Goal: Transaction & Acquisition: Purchase product/service

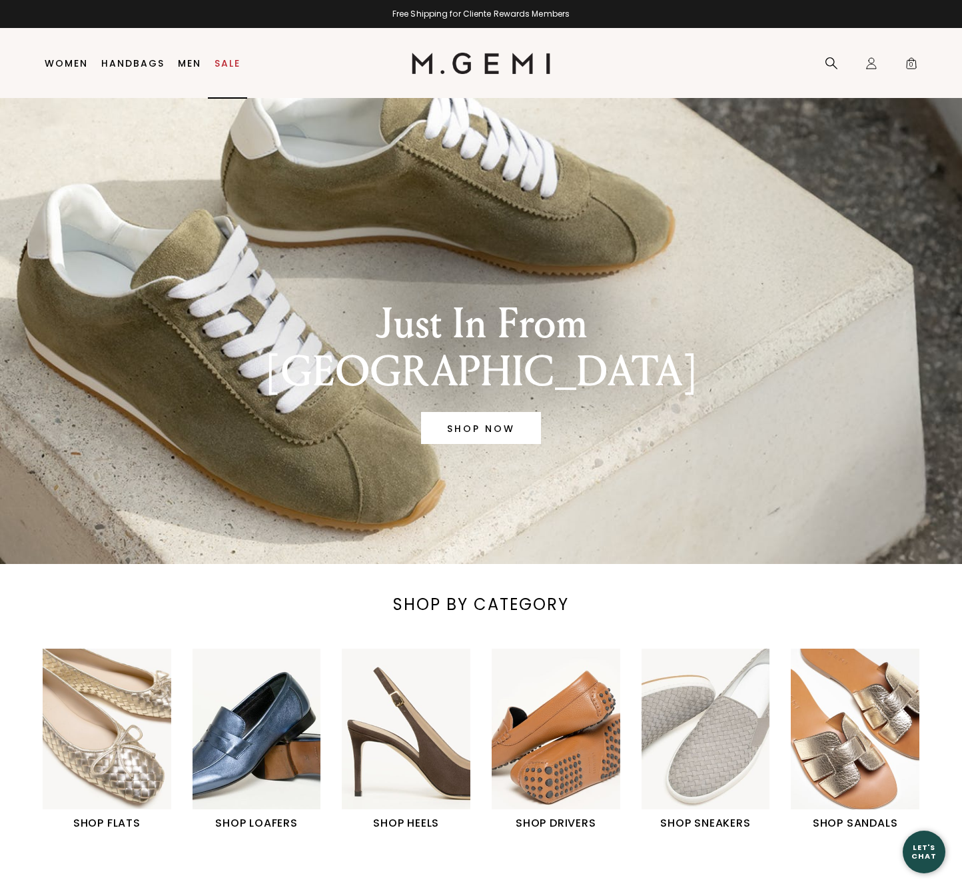
click at [225, 60] on link "Sale" at bounding box center [228, 63] width 26 height 11
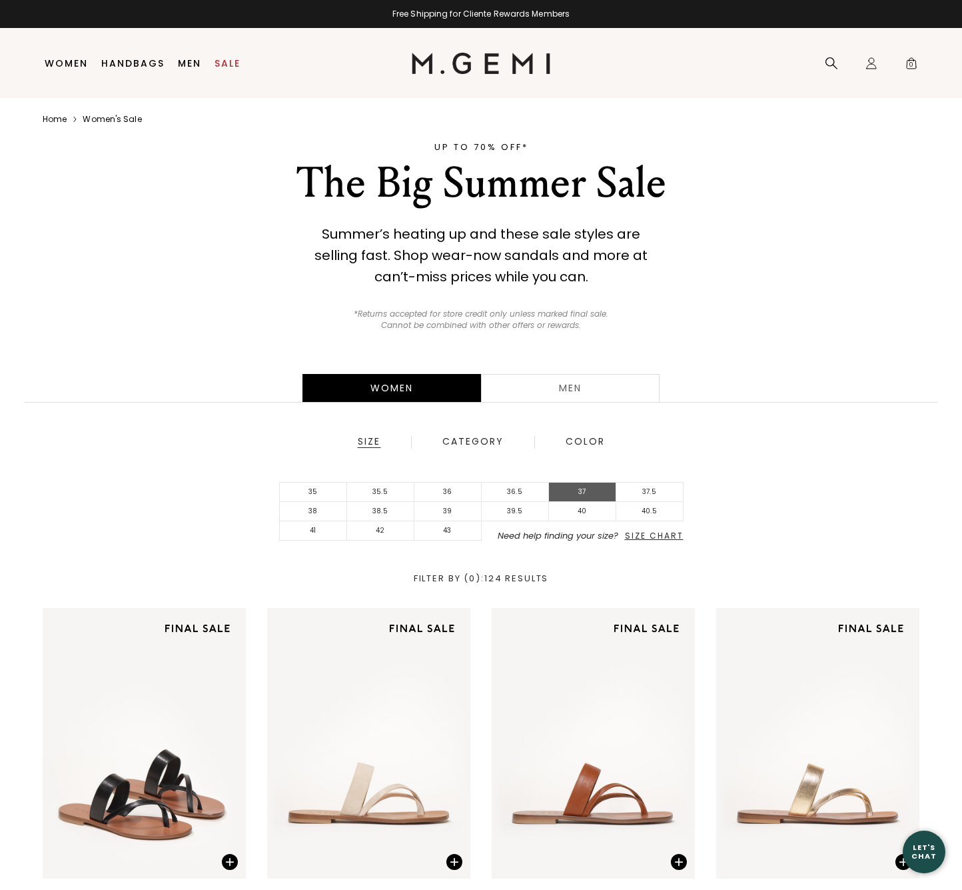
click at [586, 490] on li "37" at bounding box center [582, 491] width 67 height 19
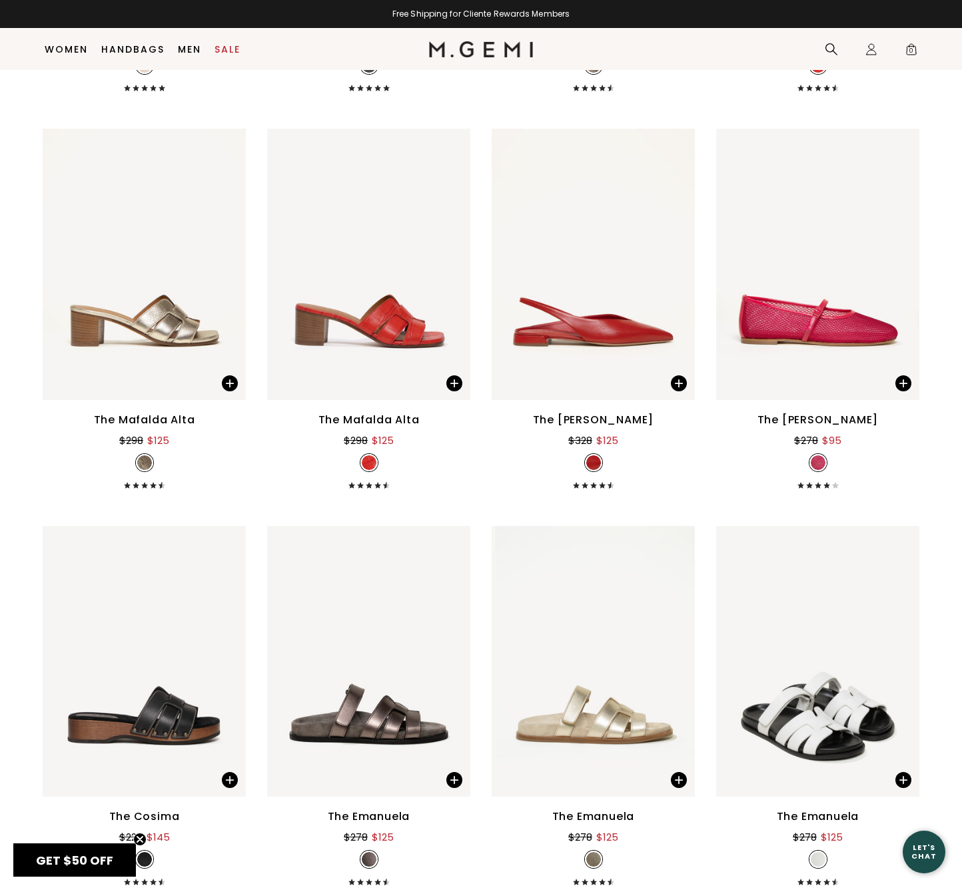
scroll to position [4451, 0]
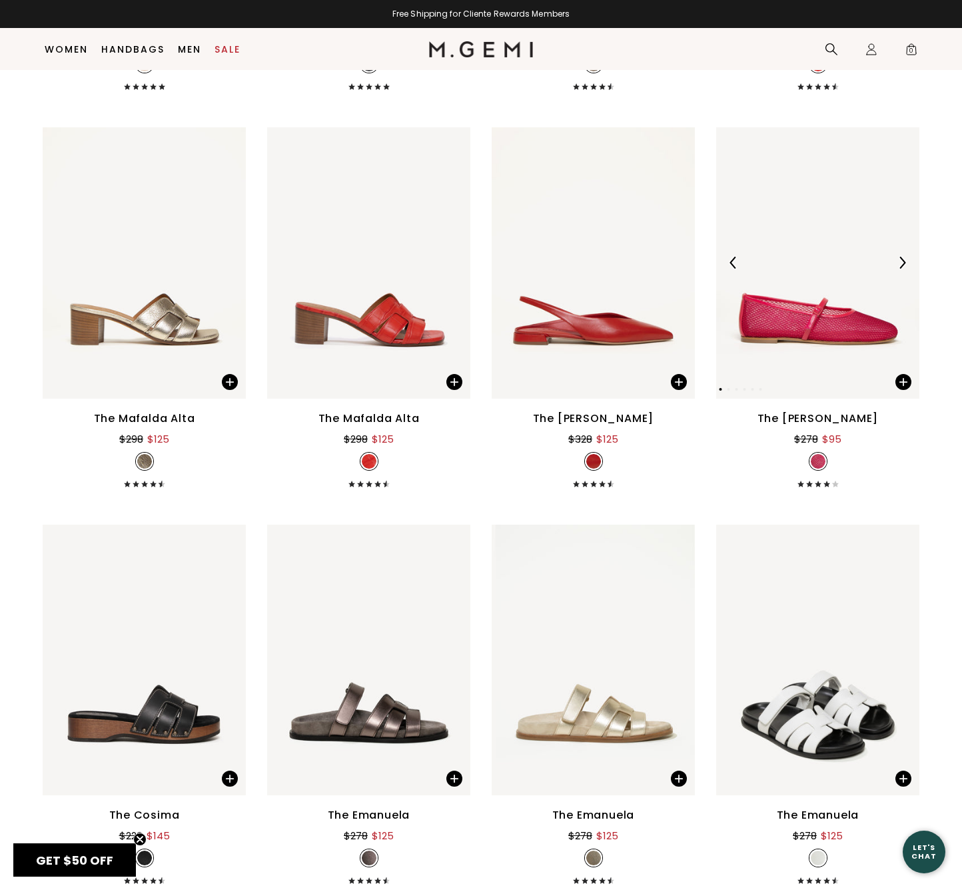
click at [797, 340] on img at bounding box center [817, 262] width 203 height 271
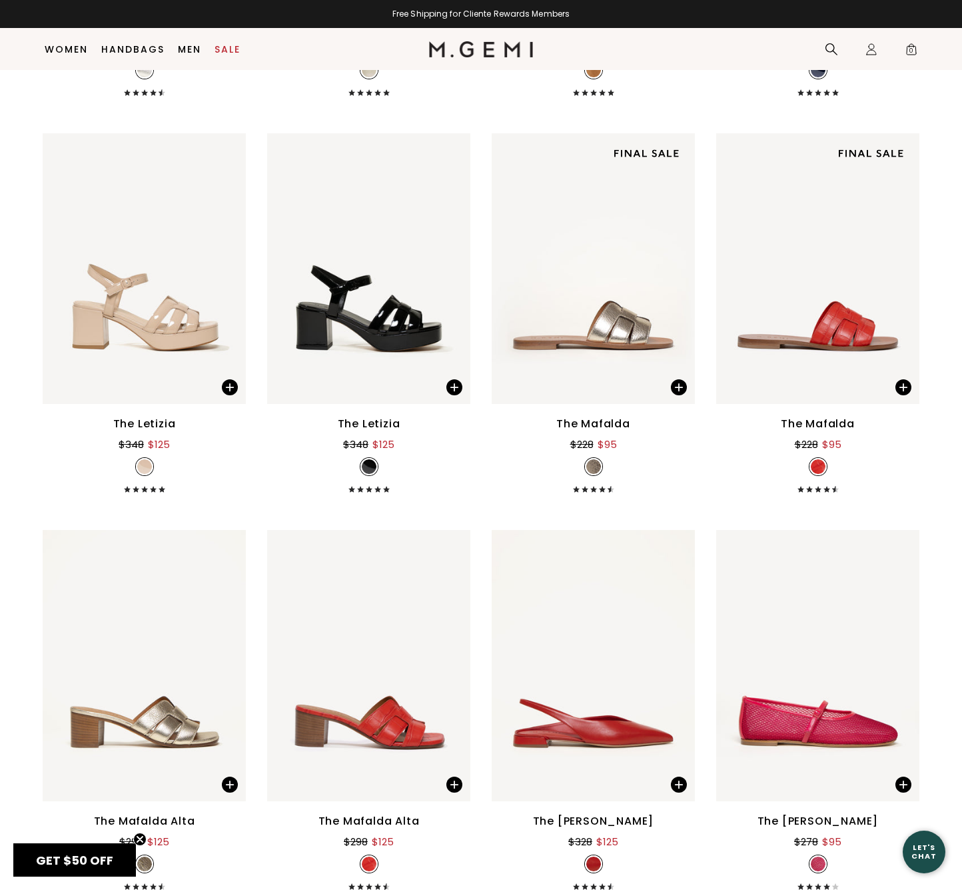
scroll to position [4017, 0]
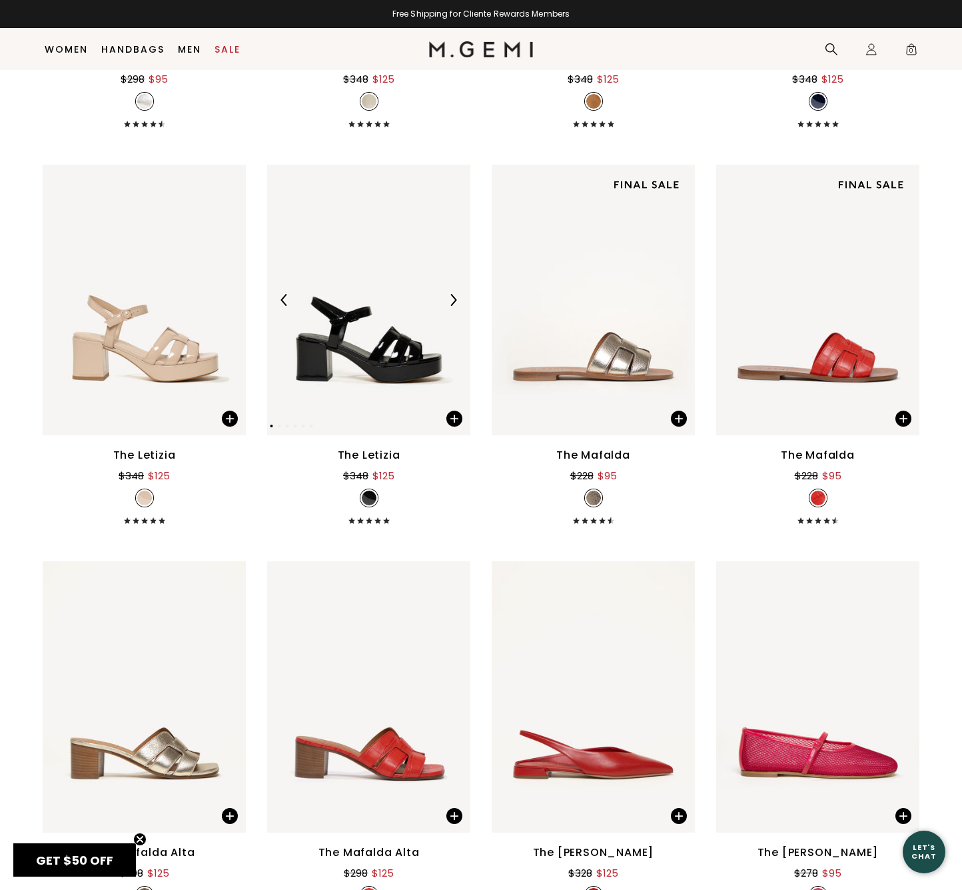
click at [362, 355] on img at bounding box center [368, 300] width 203 height 271
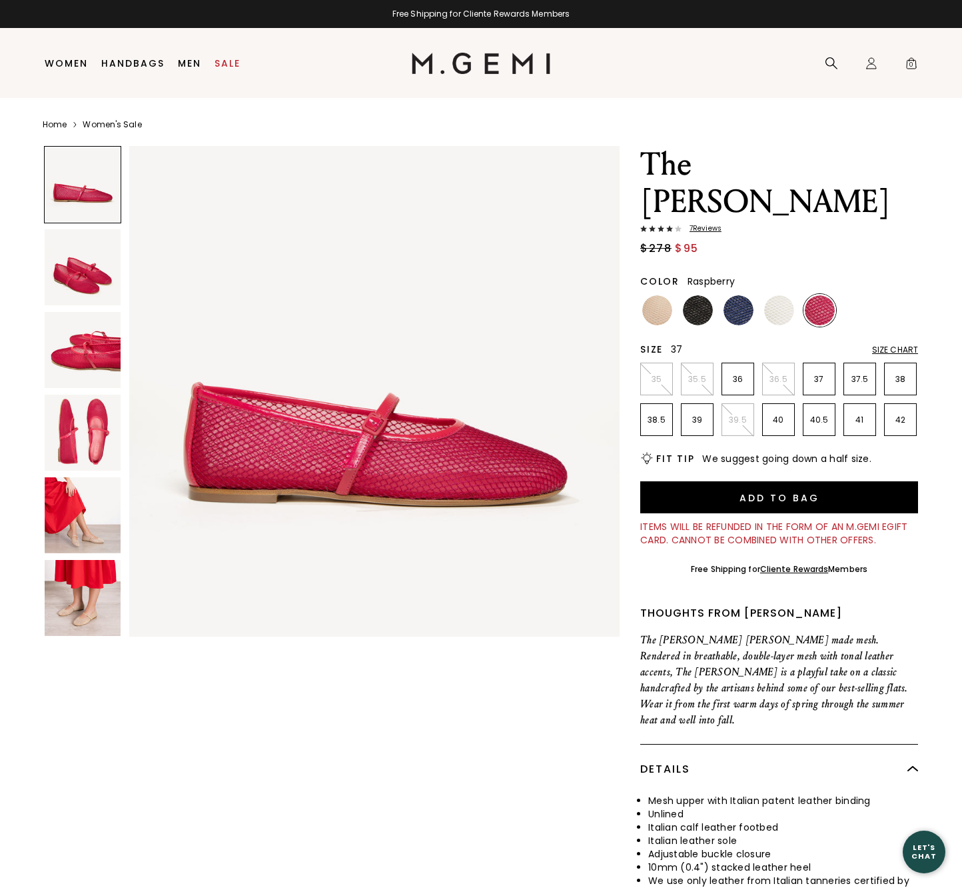
click at [818, 362] on li "37" at bounding box center [819, 378] width 33 height 33
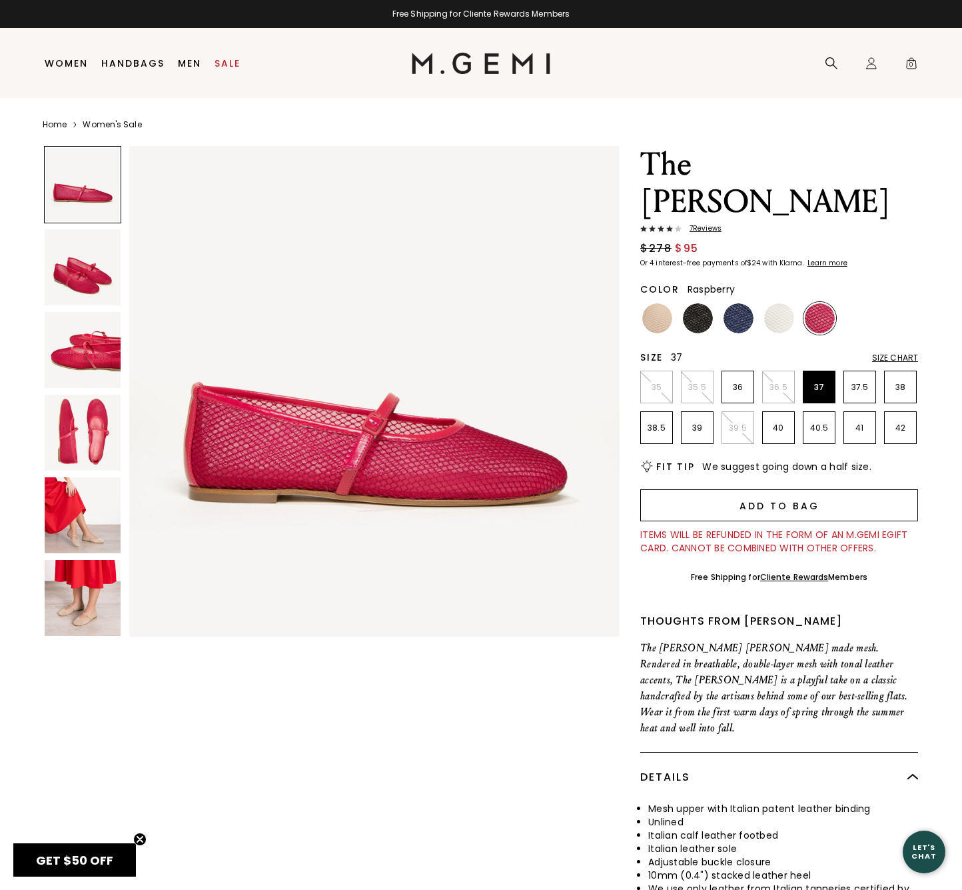
click at [762, 489] on button "Add to Bag" at bounding box center [779, 505] width 278 height 32
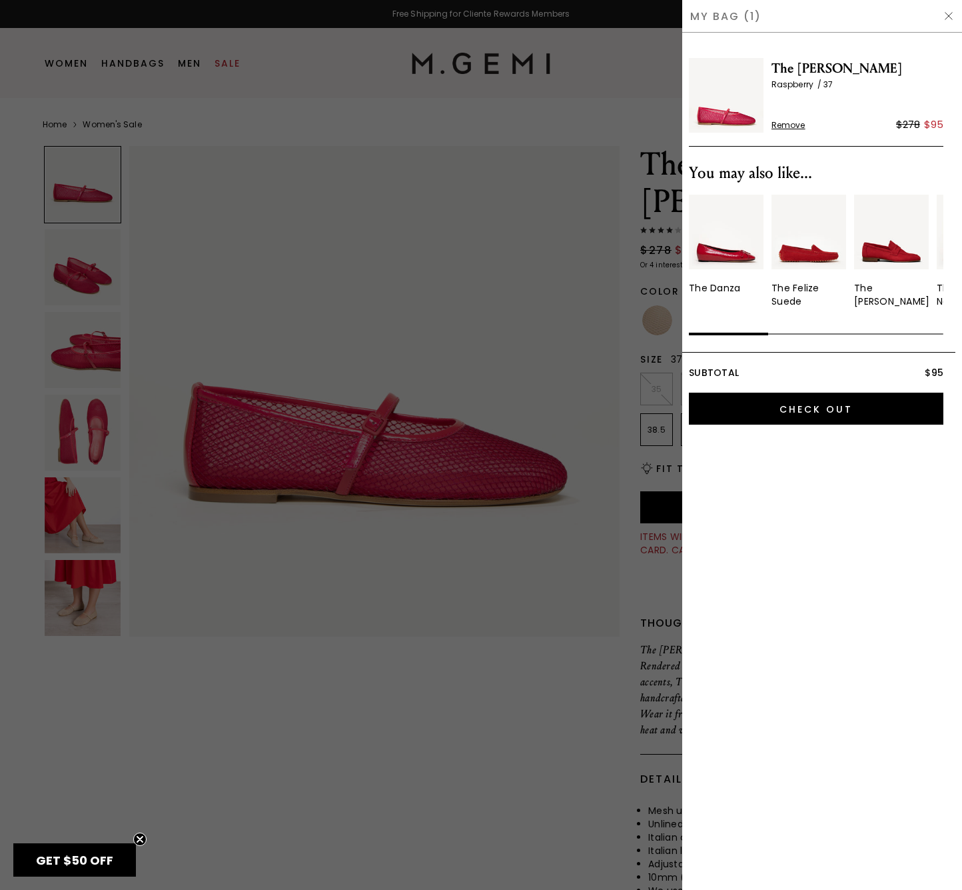
click at [948, 16] on img at bounding box center [949, 16] width 11 height 11
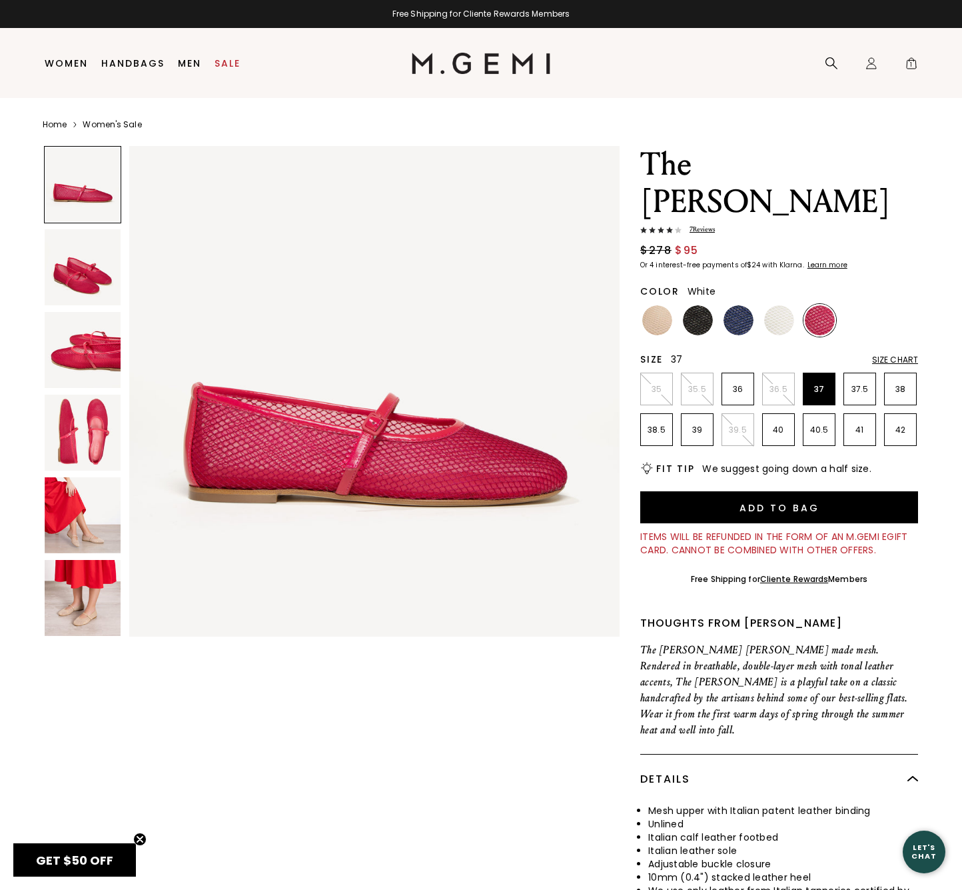
click at [778, 305] on img at bounding box center [779, 320] width 30 height 30
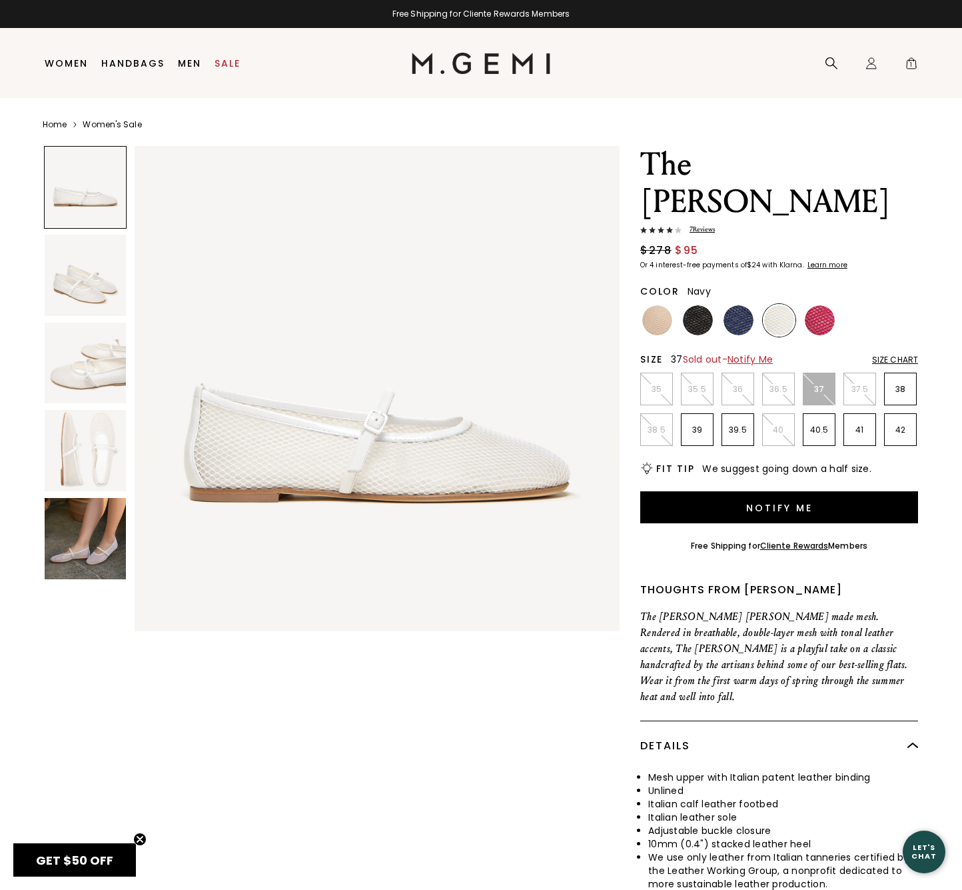
click at [739, 305] on img at bounding box center [739, 320] width 30 height 30
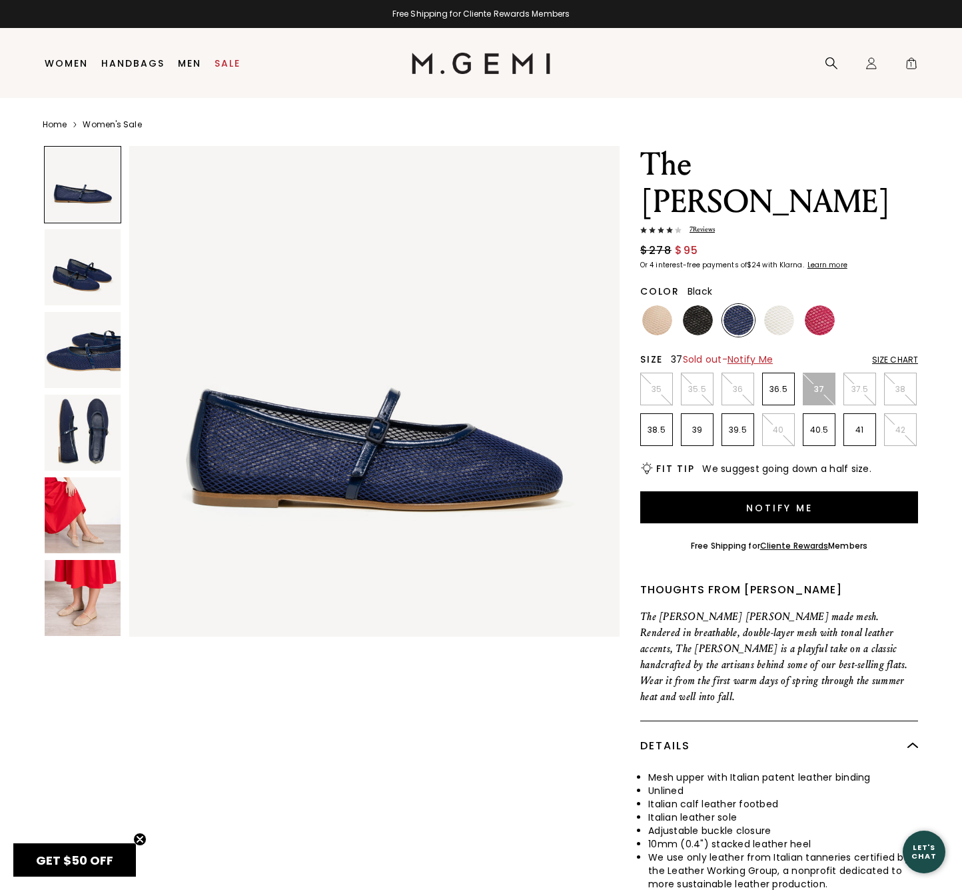
click at [698, 305] on img at bounding box center [698, 320] width 30 height 30
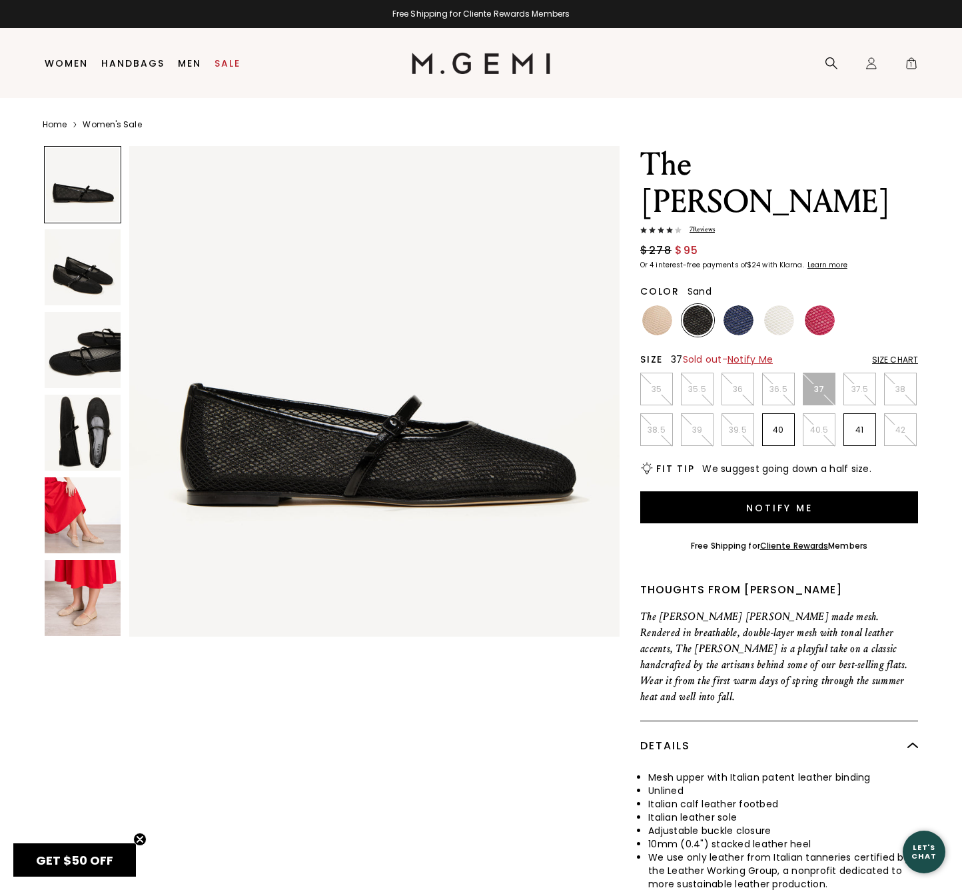
click at [657, 305] on img at bounding box center [657, 320] width 30 height 30
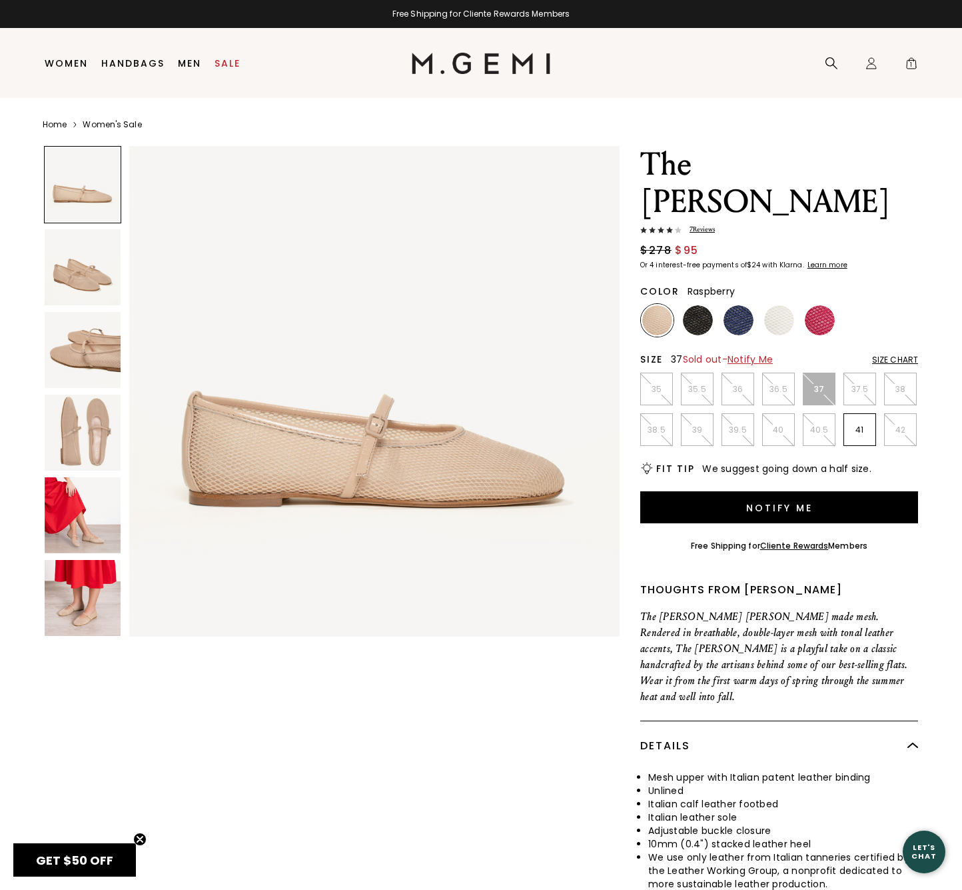
click at [812, 305] on img at bounding box center [820, 320] width 30 height 30
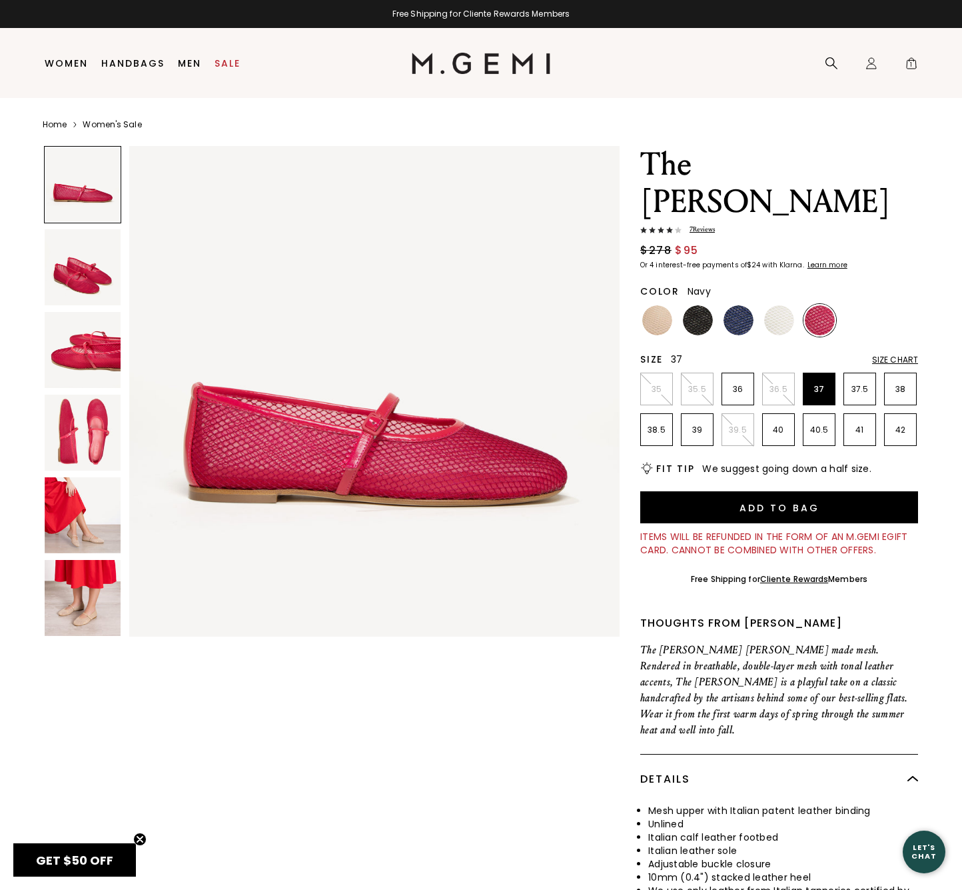
click at [742, 305] on img at bounding box center [739, 320] width 30 height 30
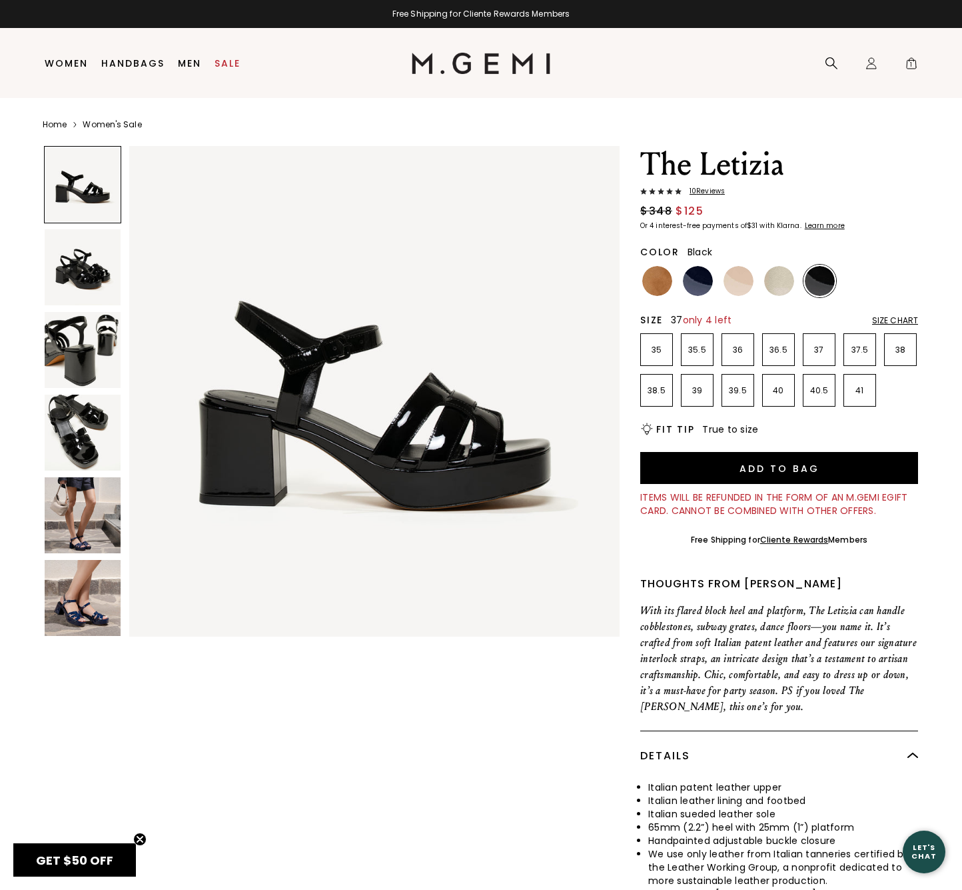
click at [815, 352] on p "37" at bounding box center [819, 349] width 31 height 11
click at [93, 596] on img at bounding box center [83, 598] width 76 height 76
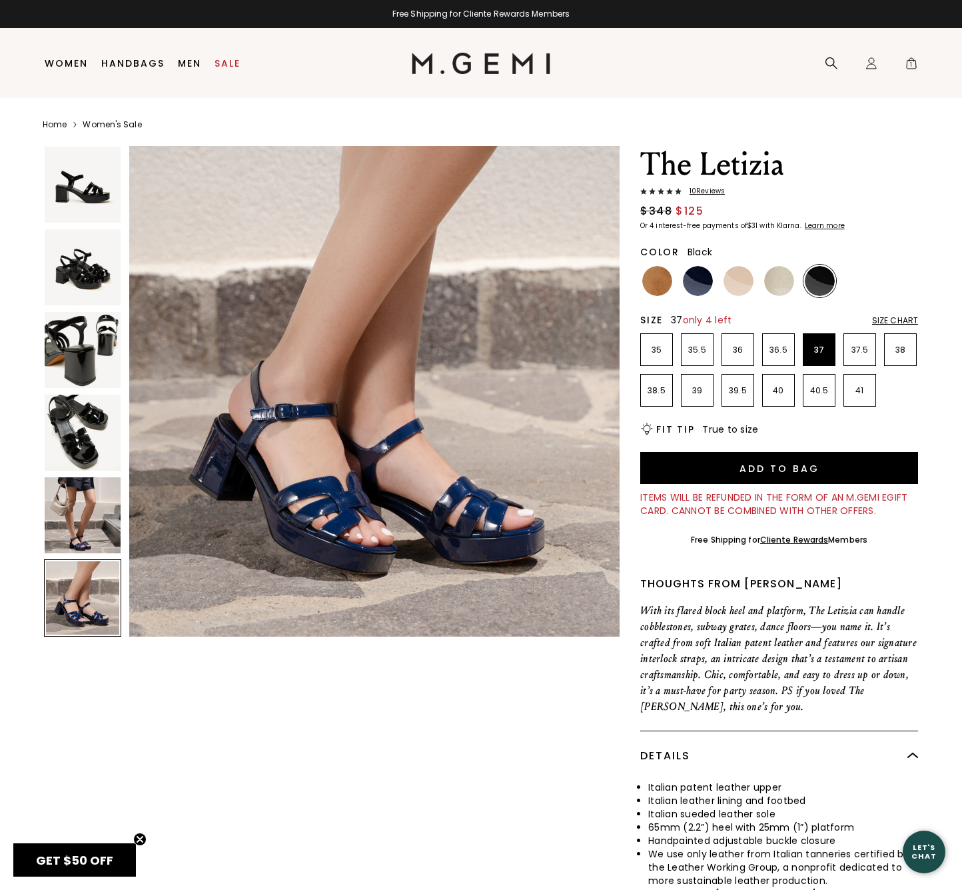
click at [95, 506] on img at bounding box center [83, 515] width 76 height 76
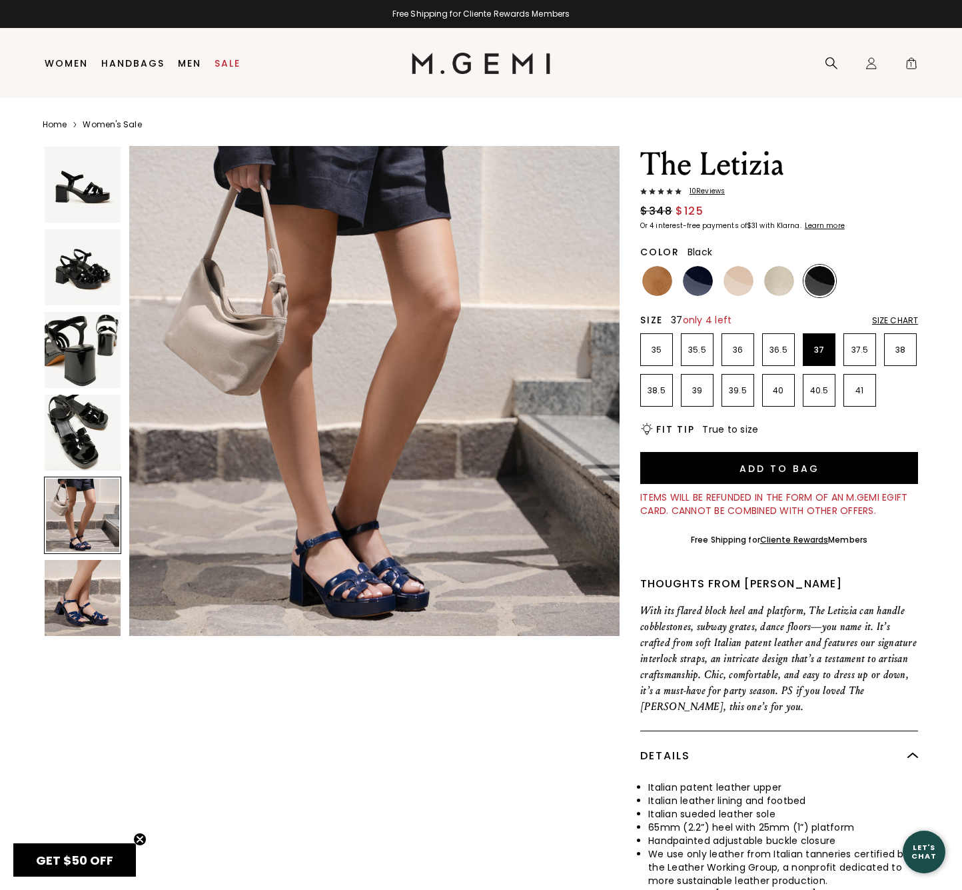
scroll to position [2015, 0]
click at [84, 436] on img at bounding box center [83, 432] width 76 height 76
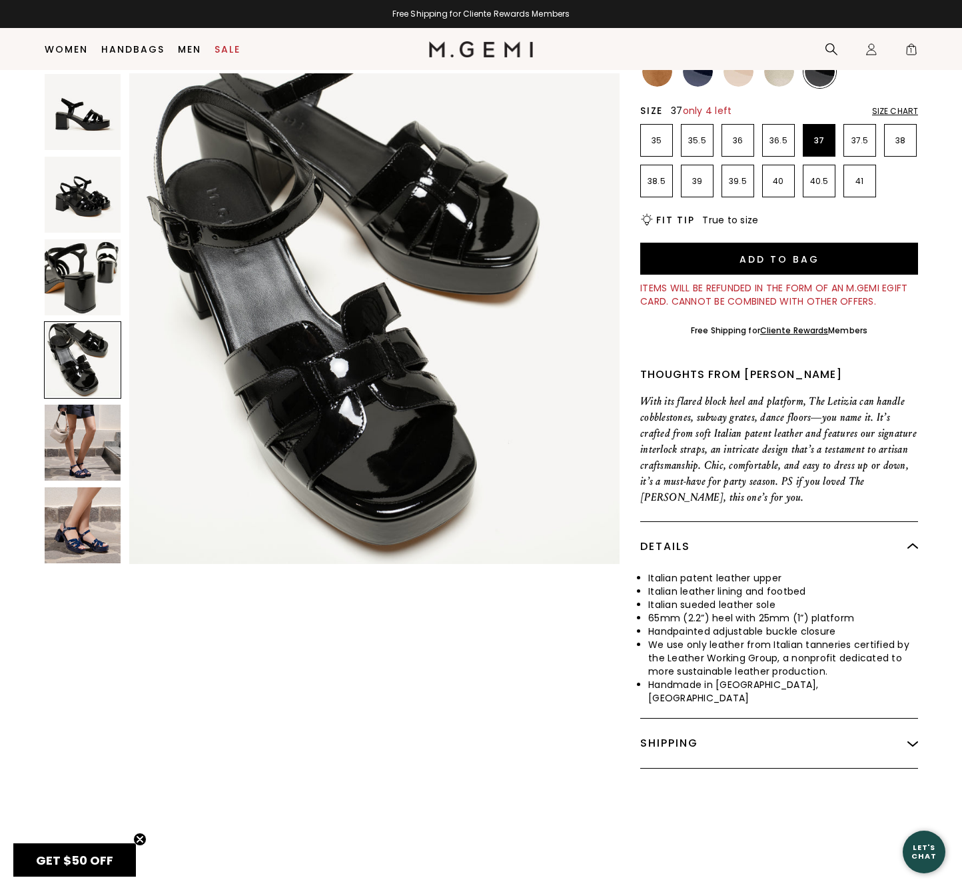
scroll to position [155, 0]
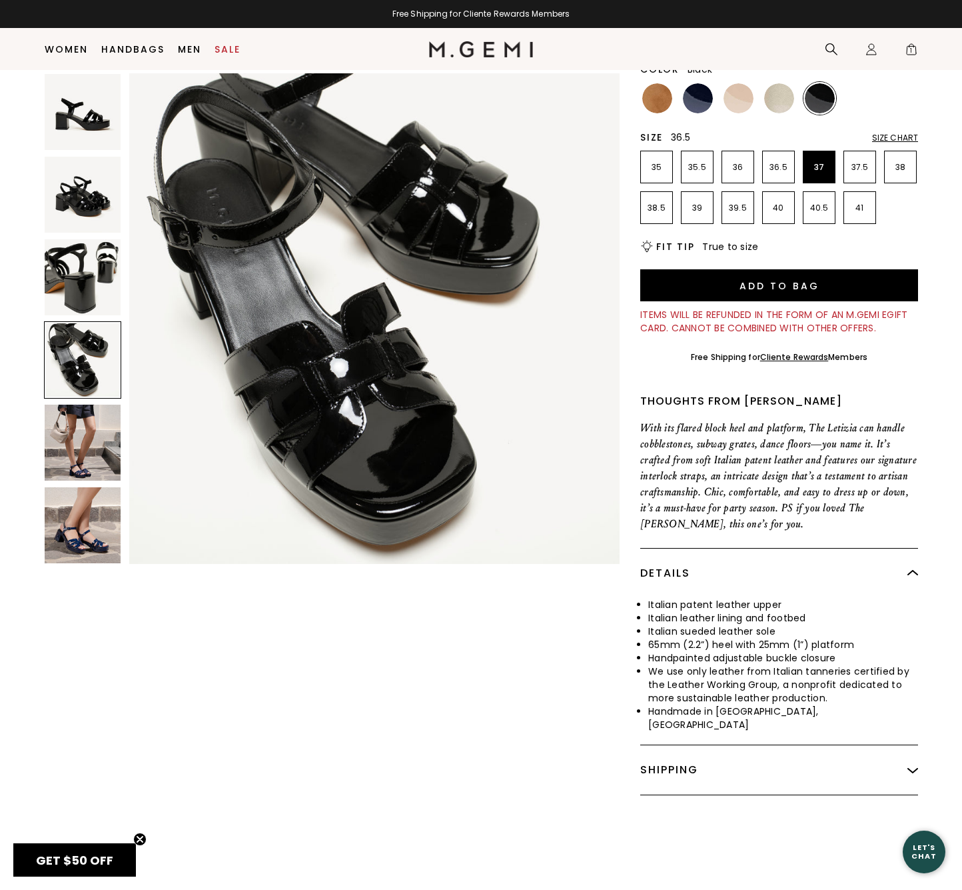
click at [780, 165] on p "36.5" at bounding box center [778, 167] width 31 height 11
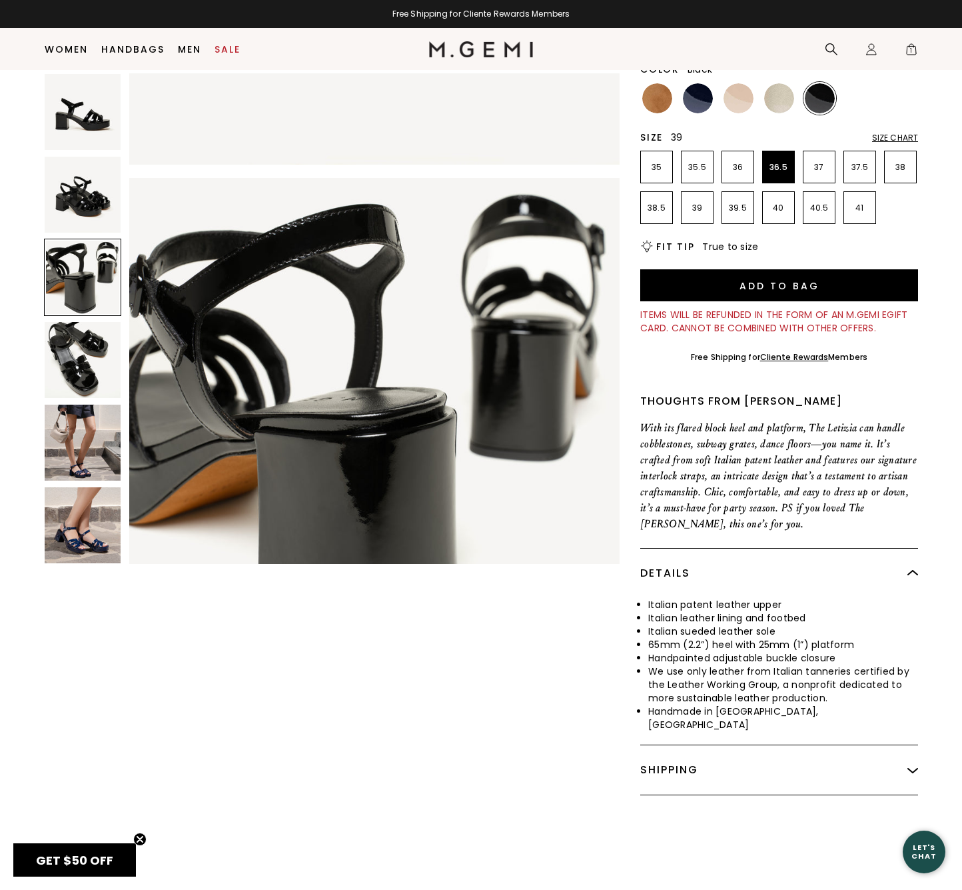
scroll to position [902, 0]
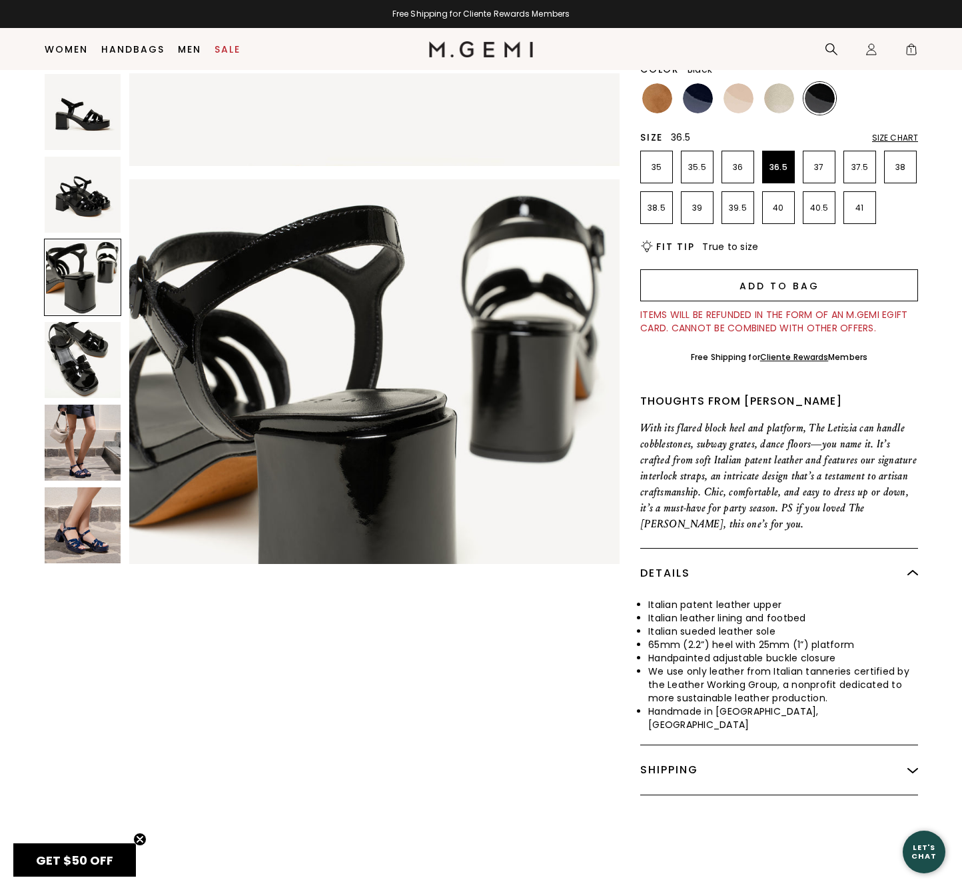
click at [769, 284] on button "Add to Bag" at bounding box center [779, 285] width 278 height 32
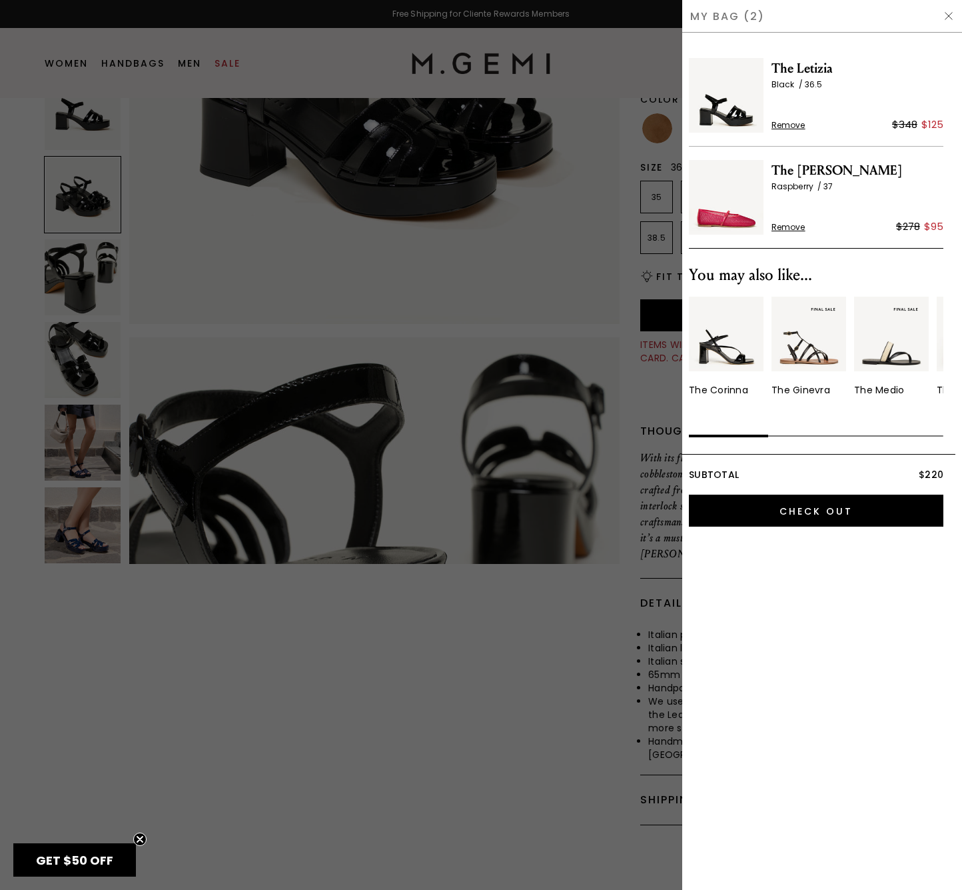
scroll to position [0, 0]
click at [947, 15] on img at bounding box center [949, 16] width 11 height 11
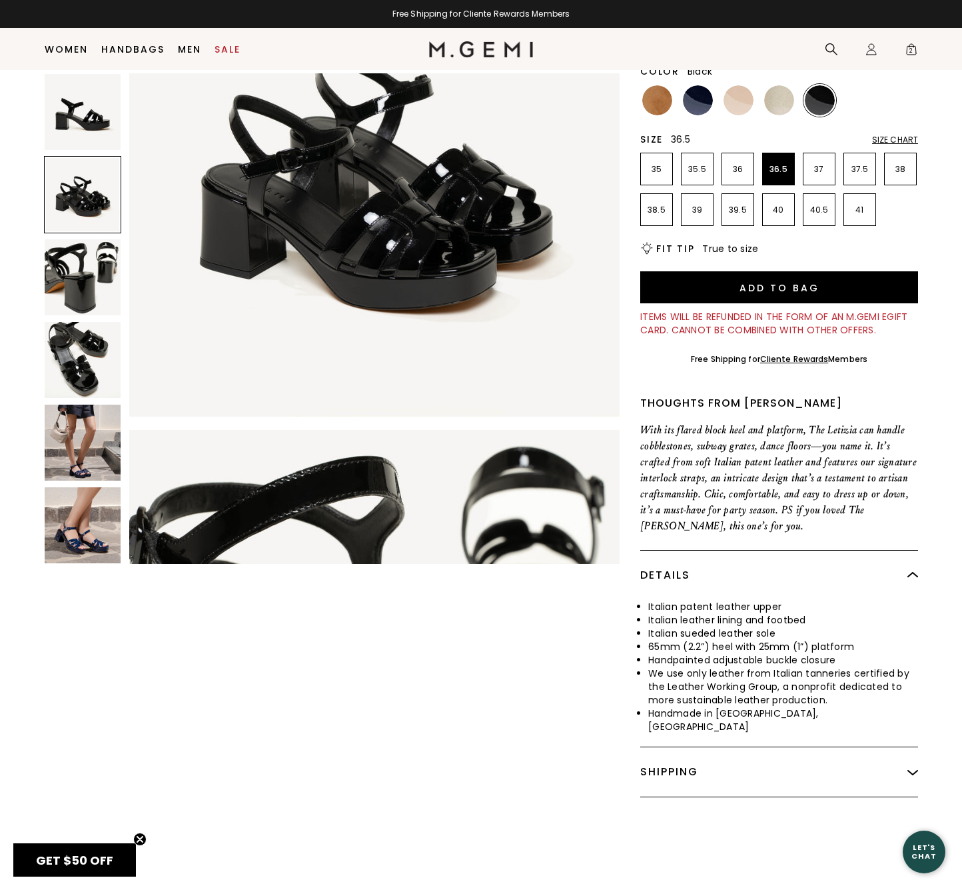
scroll to position [571, 0]
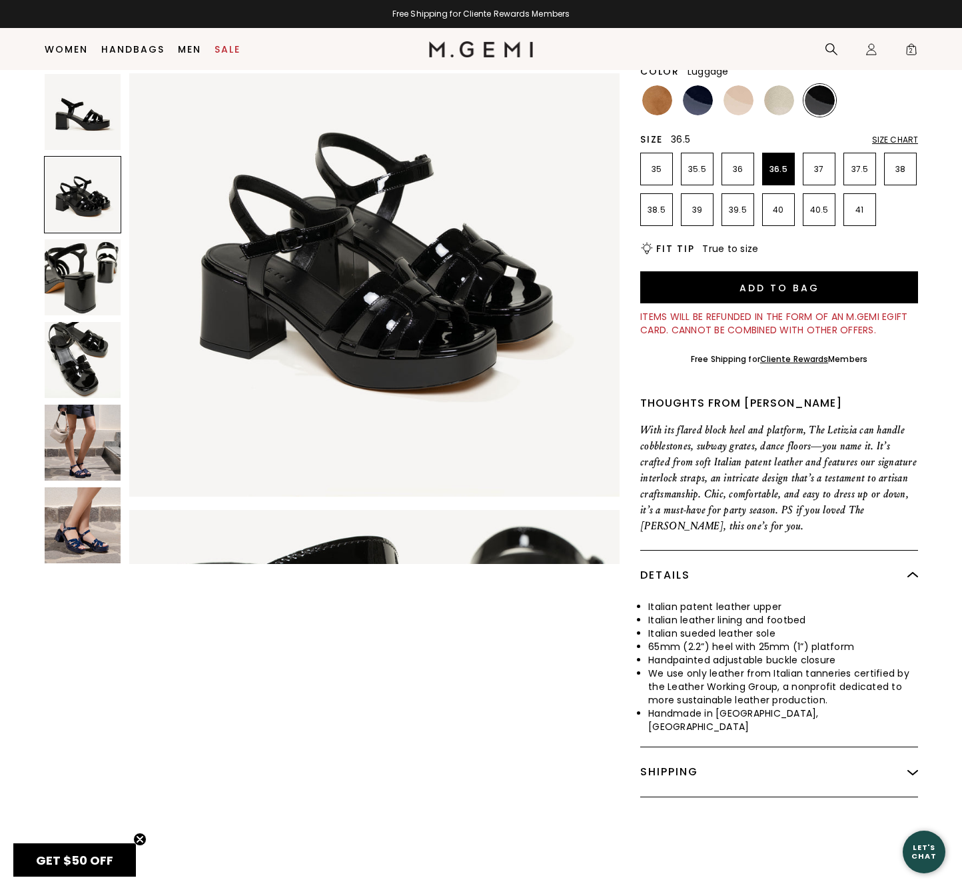
click at [654, 96] on img at bounding box center [657, 100] width 30 height 30
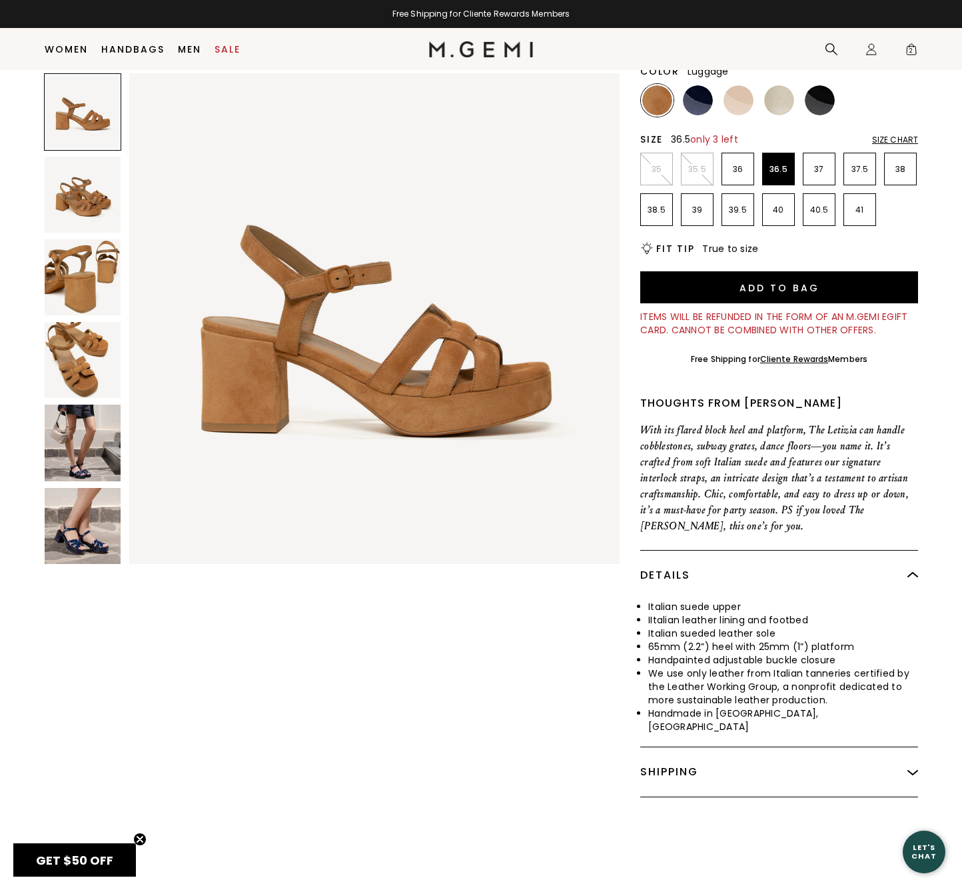
scroll to position [29, 0]
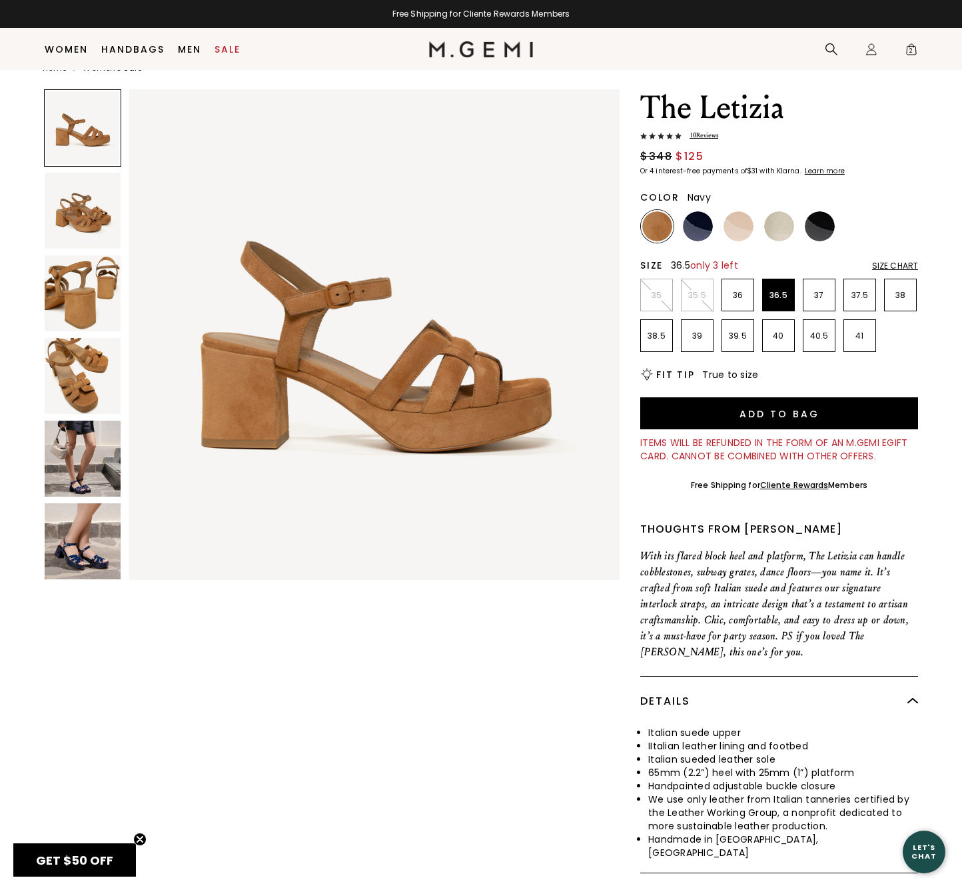
click at [695, 224] on img at bounding box center [698, 226] width 30 height 30
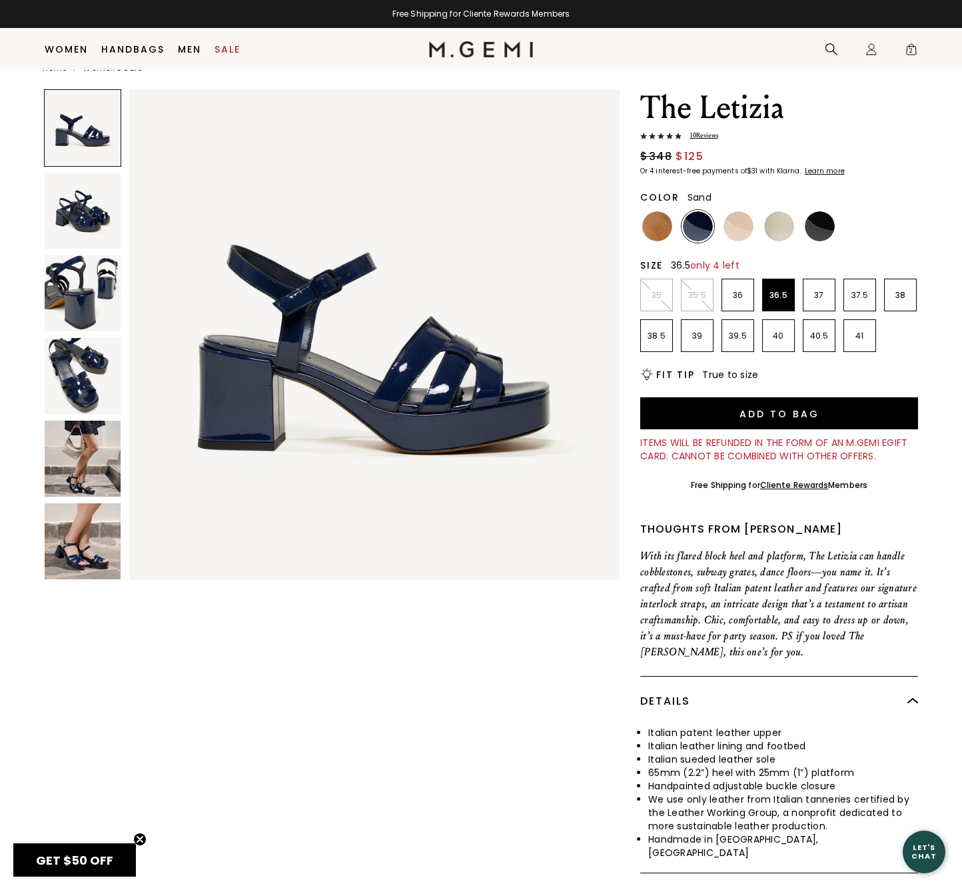
click at [737, 221] on img at bounding box center [739, 226] width 30 height 30
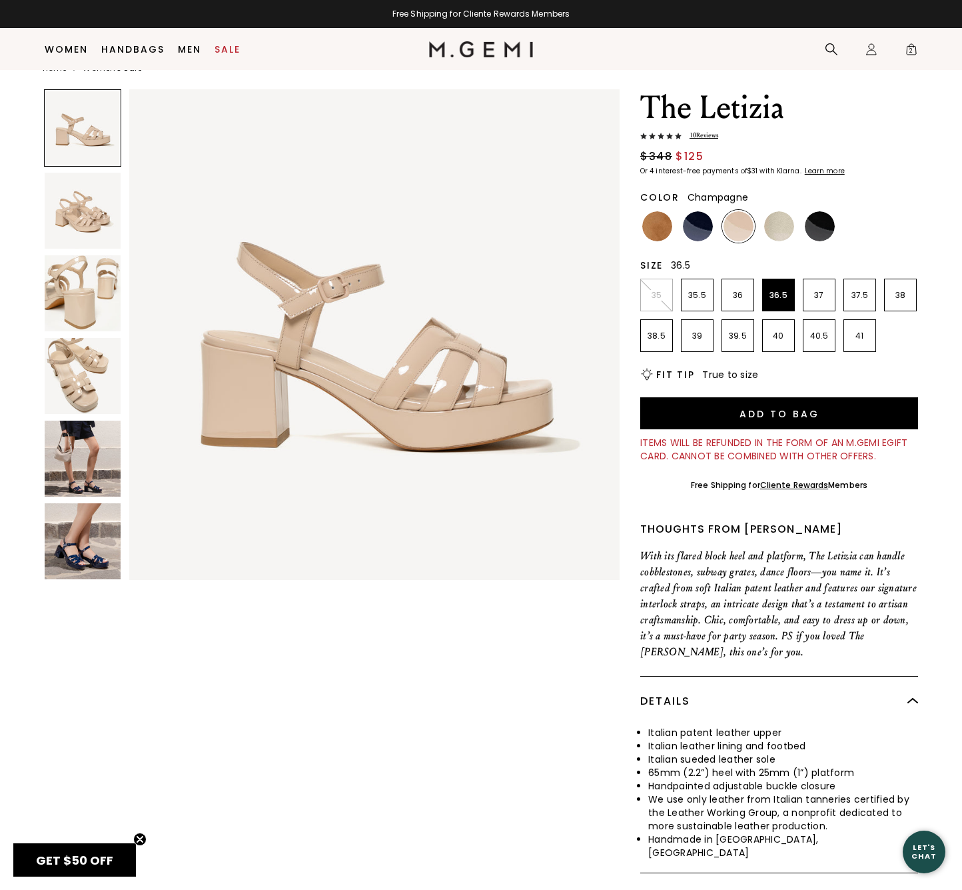
click at [780, 223] on img at bounding box center [779, 226] width 30 height 30
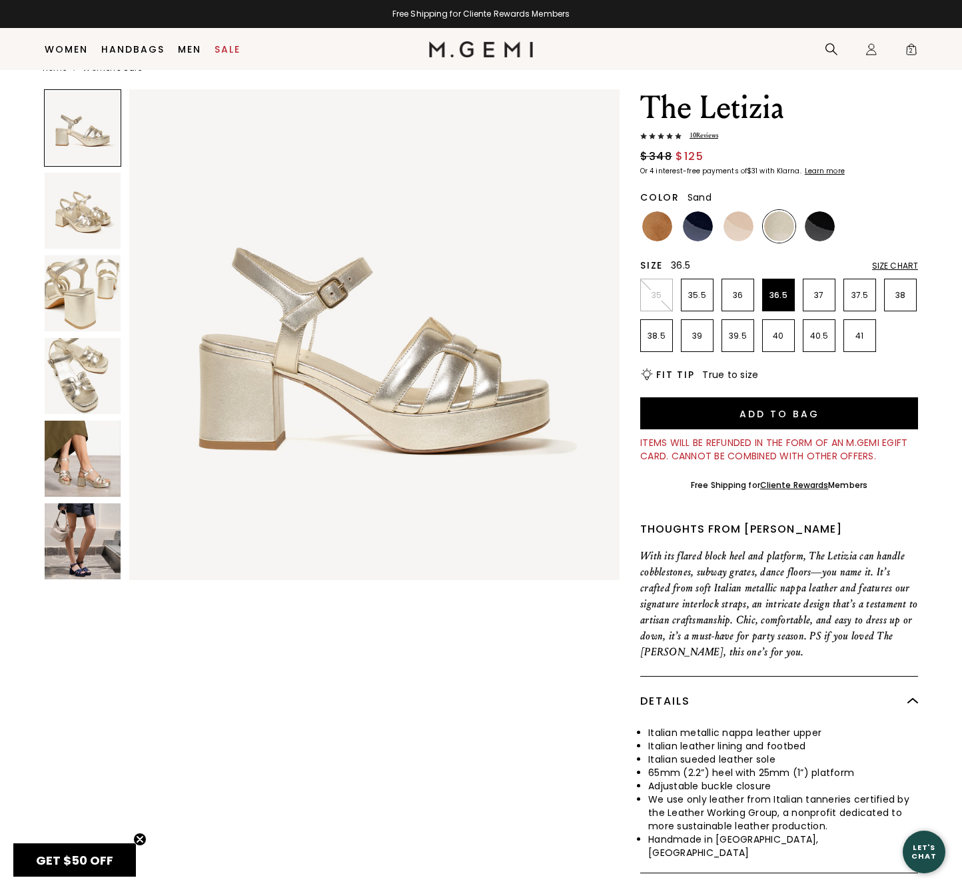
click at [738, 218] on img at bounding box center [739, 226] width 30 height 30
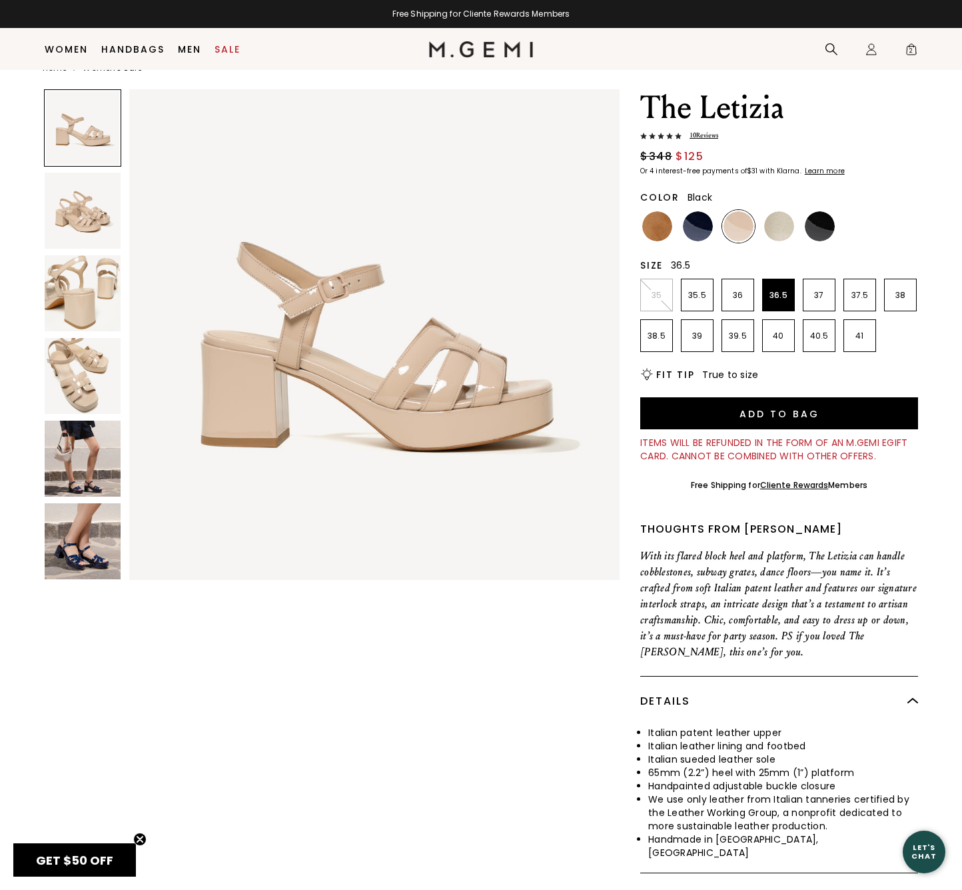
click at [816, 227] on img at bounding box center [820, 226] width 30 height 30
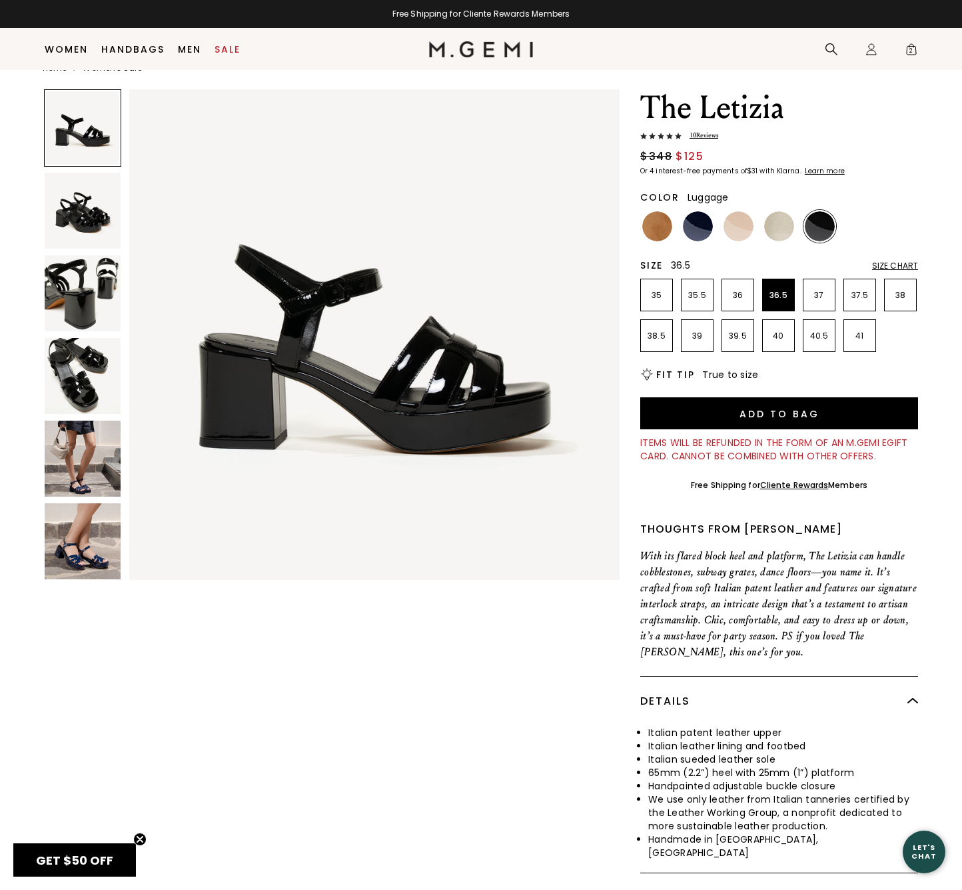
click at [656, 220] on img at bounding box center [657, 226] width 30 height 30
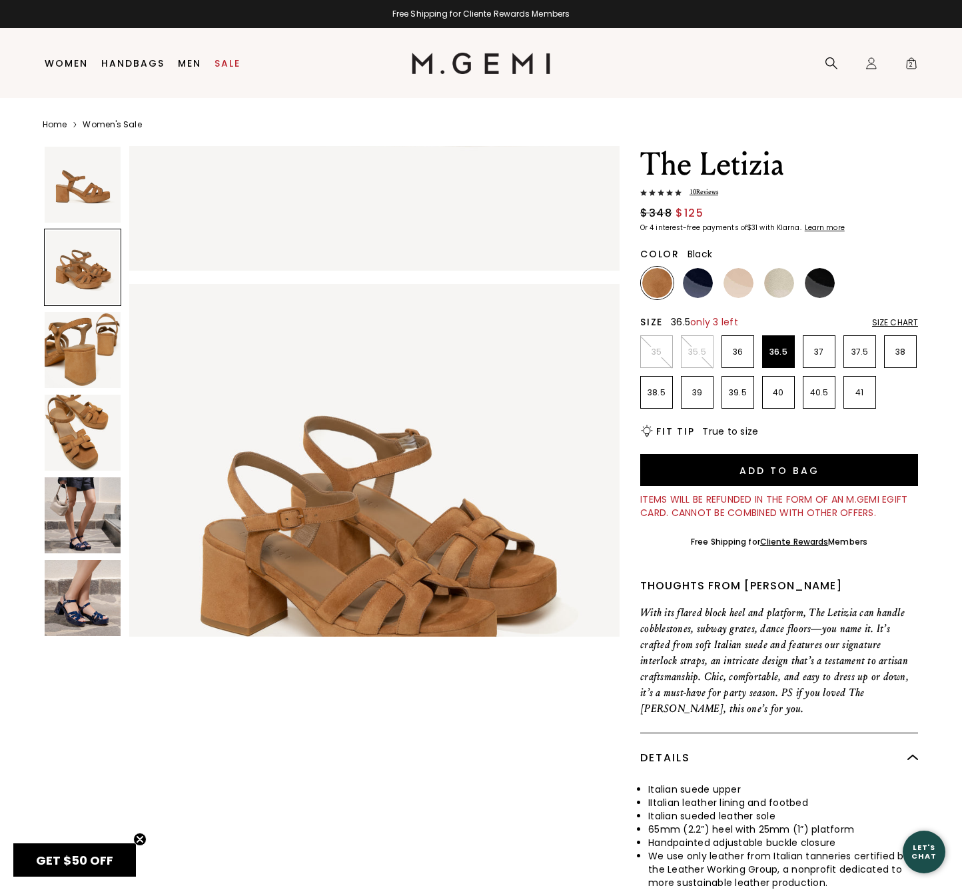
click at [824, 283] on img at bounding box center [820, 283] width 30 height 30
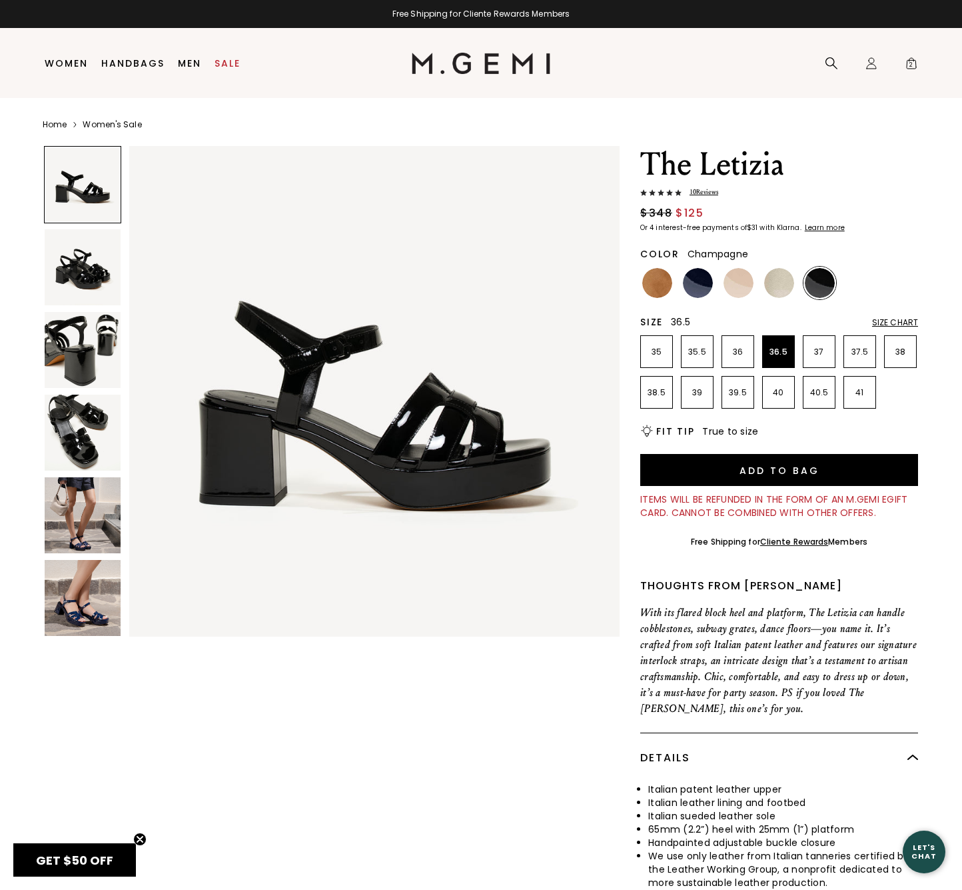
click at [780, 283] on img at bounding box center [779, 283] width 30 height 30
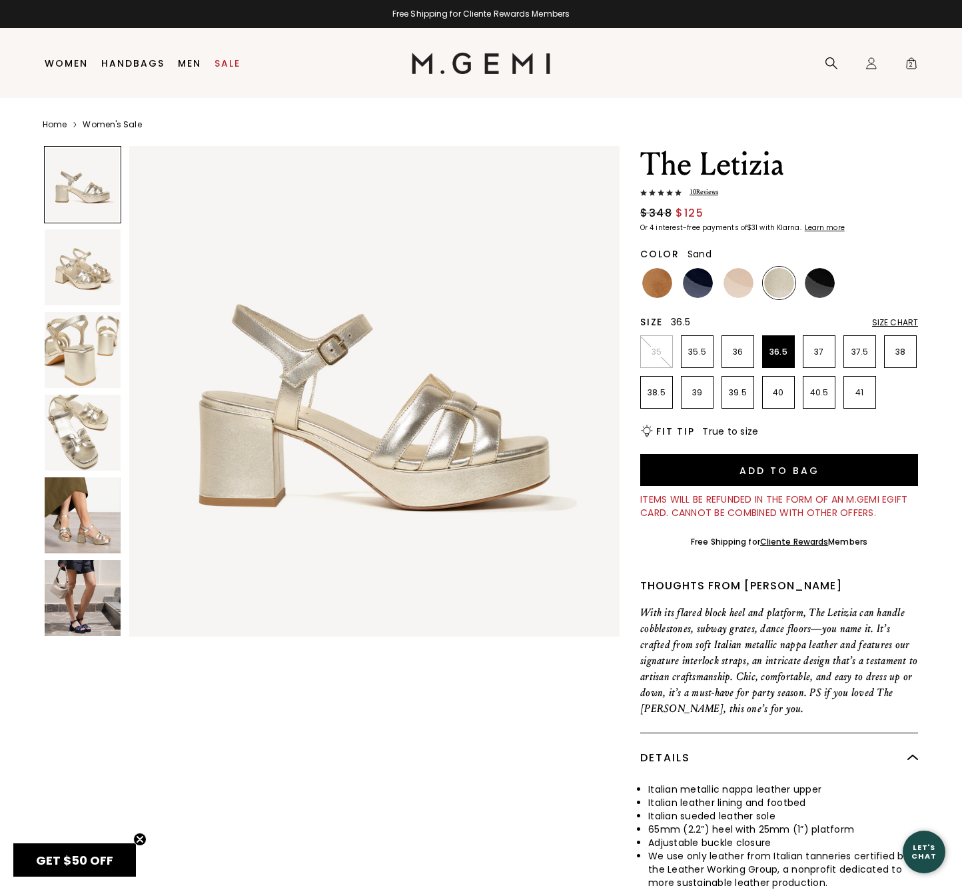
click at [740, 283] on img at bounding box center [739, 283] width 30 height 30
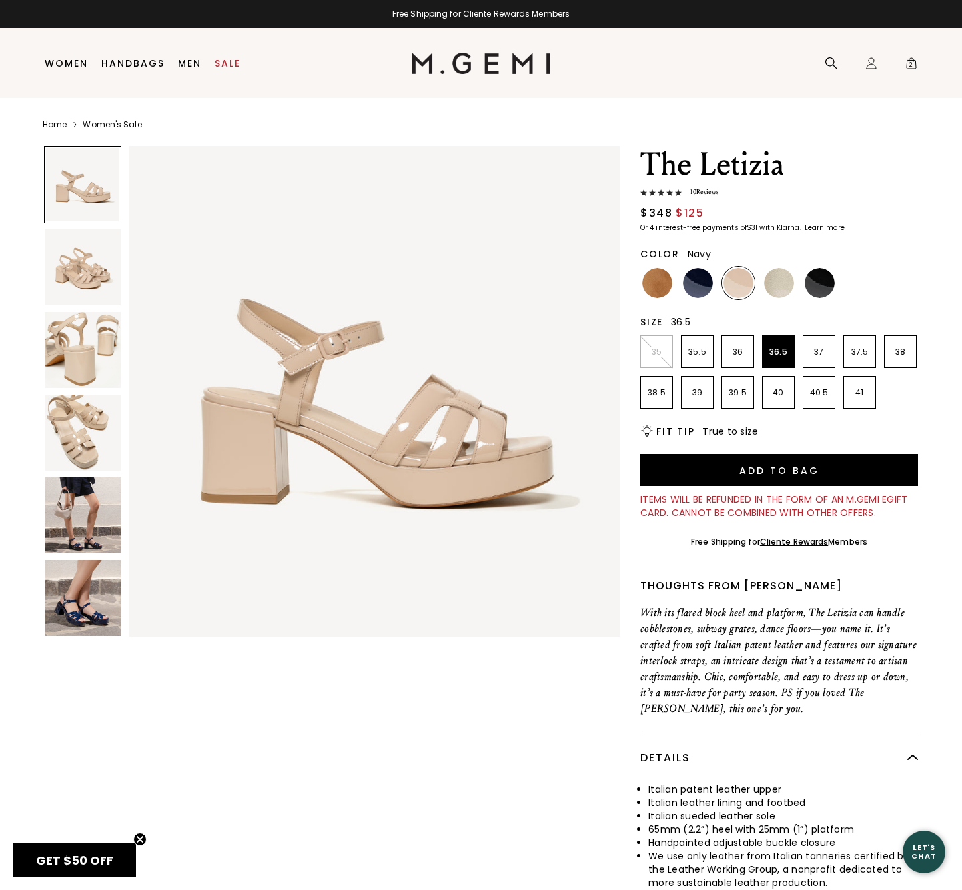
click at [697, 284] on img at bounding box center [698, 283] width 30 height 30
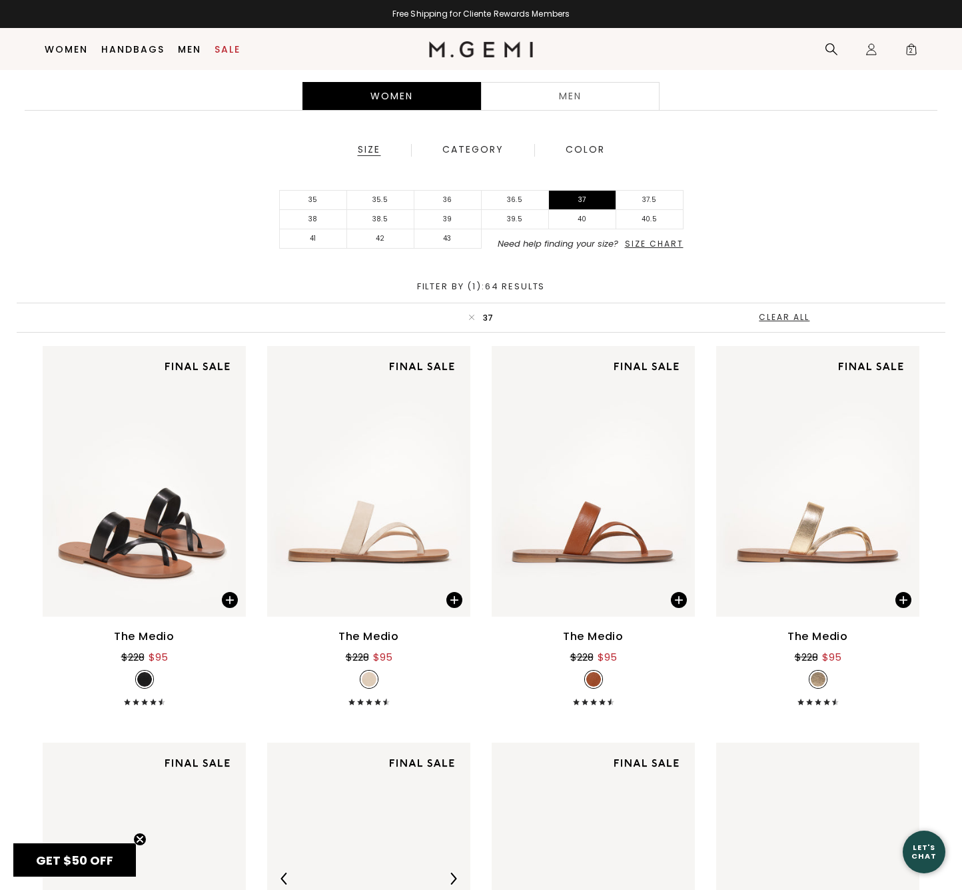
scroll to position [195, 0]
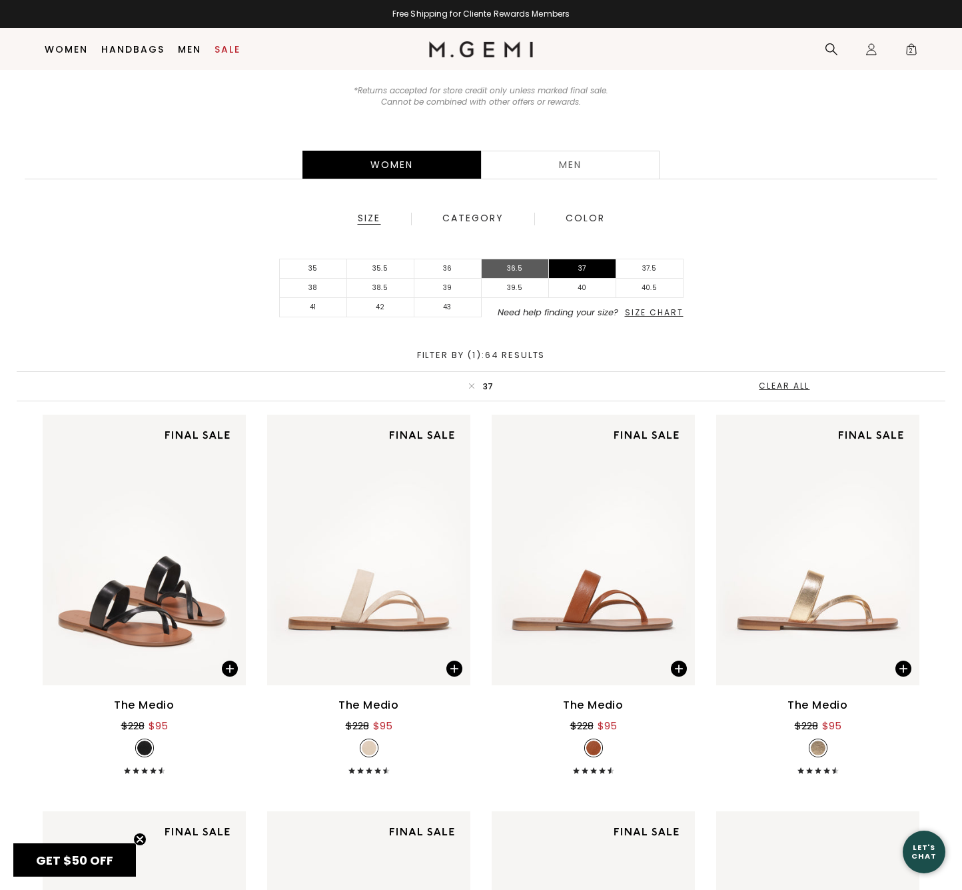
click at [522, 263] on li "36.5" at bounding box center [515, 268] width 67 height 19
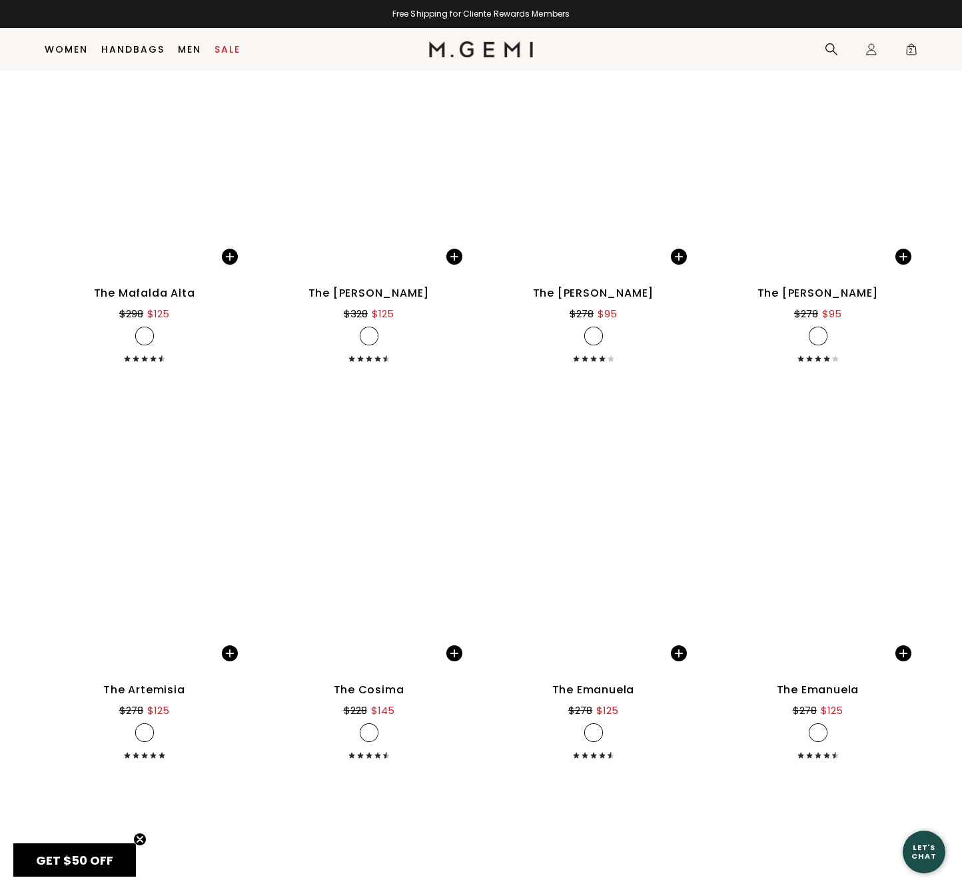
scroll to position [5765, 0]
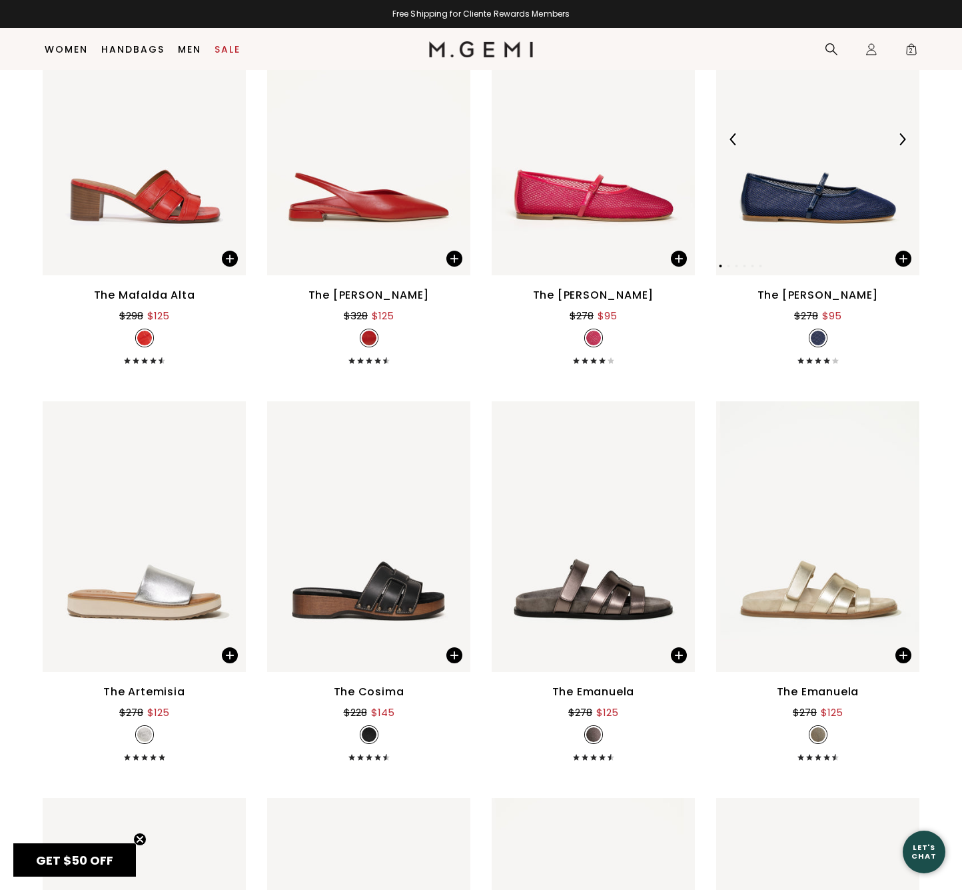
click at [808, 207] on img at bounding box center [817, 139] width 203 height 271
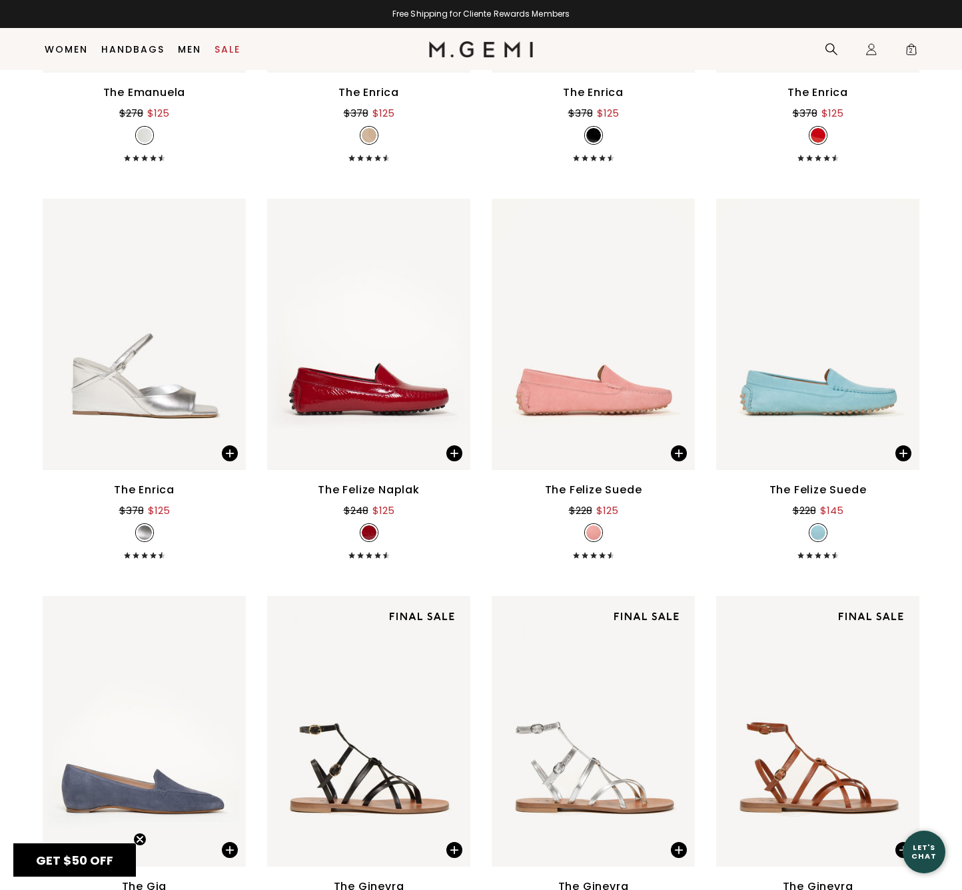
scroll to position [6763, 0]
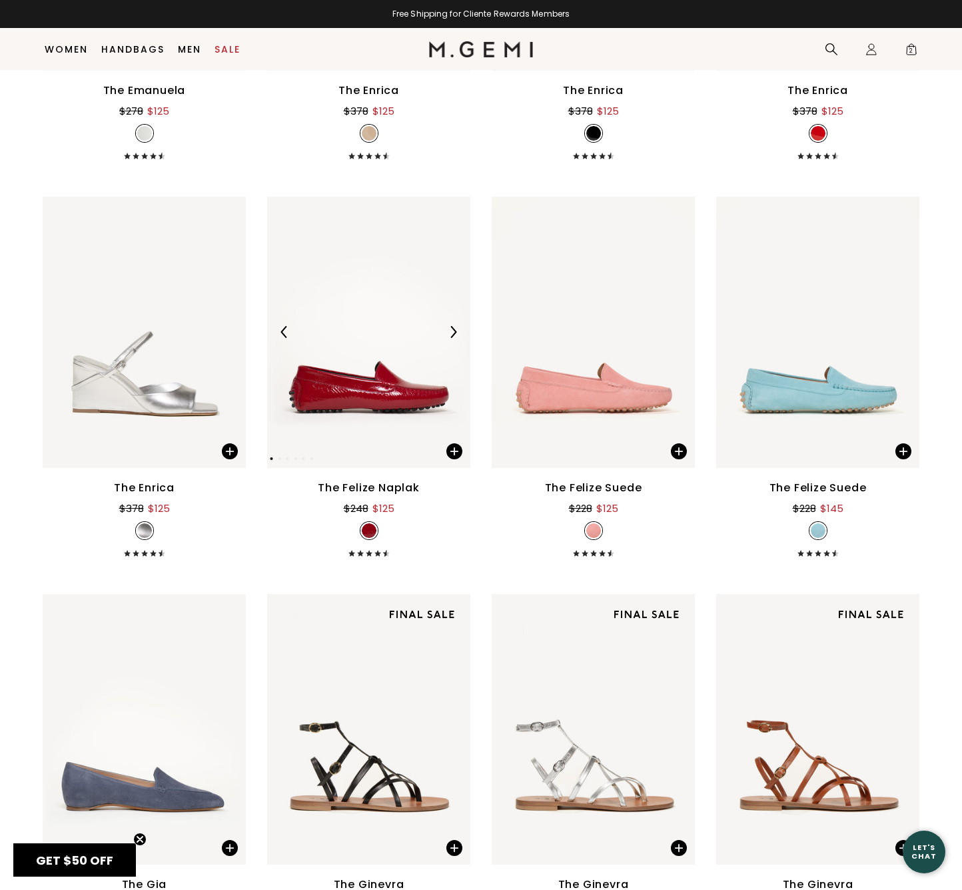
click at [352, 385] on img at bounding box center [368, 332] width 203 height 271
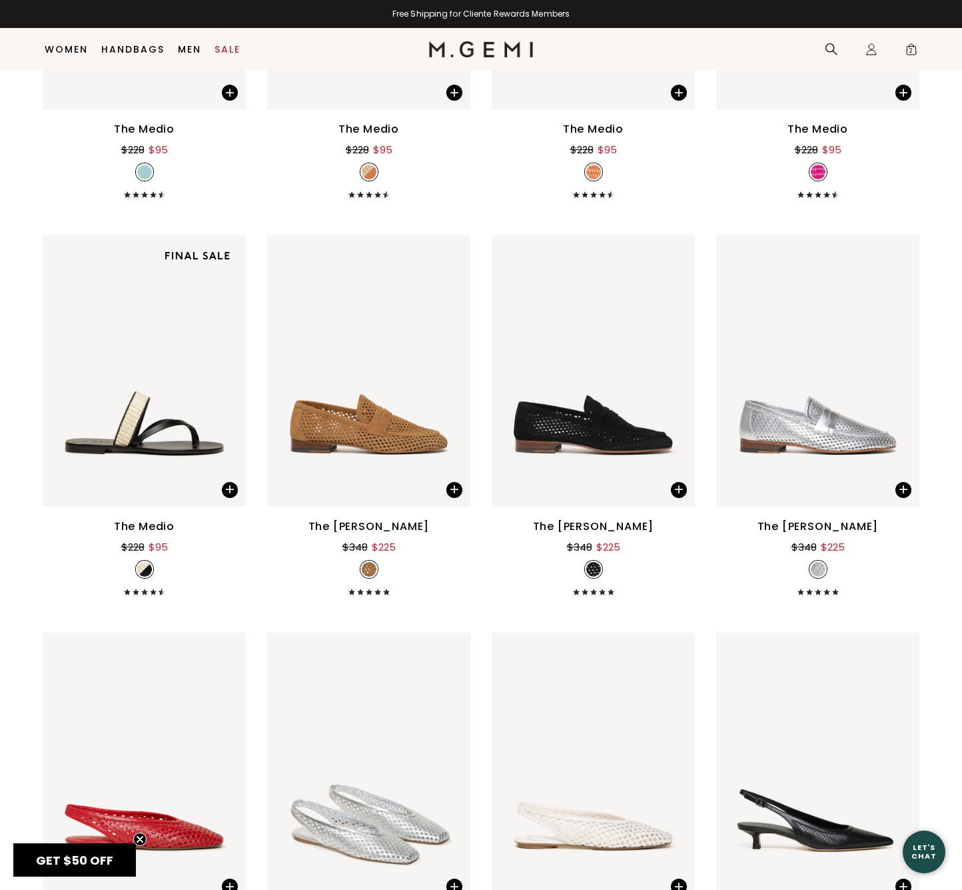
scroll to position [1156, 0]
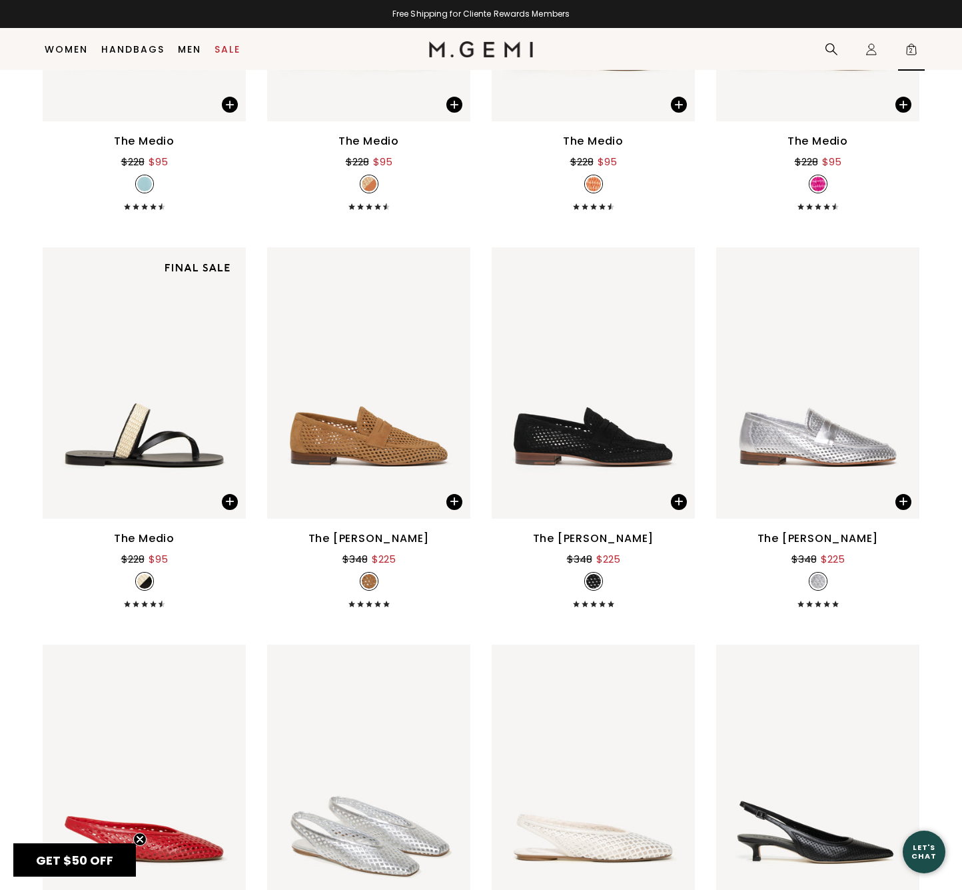
click at [912, 49] on span "2" at bounding box center [911, 51] width 13 height 13
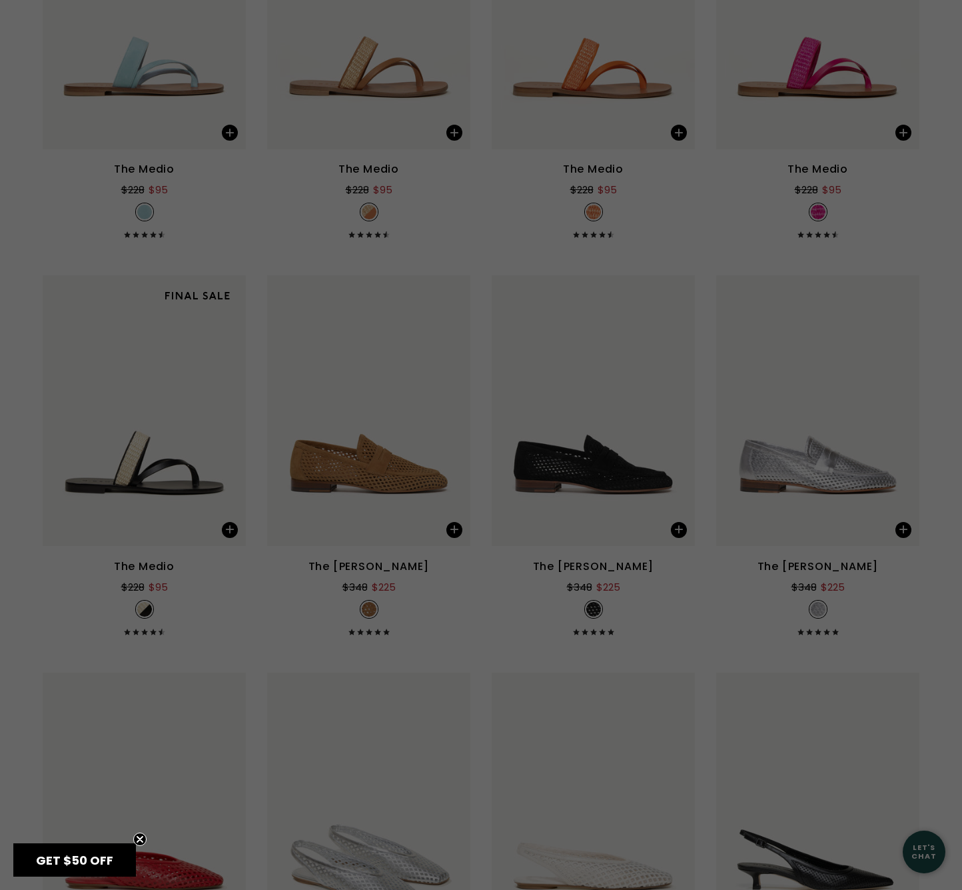
scroll to position [0, 0]
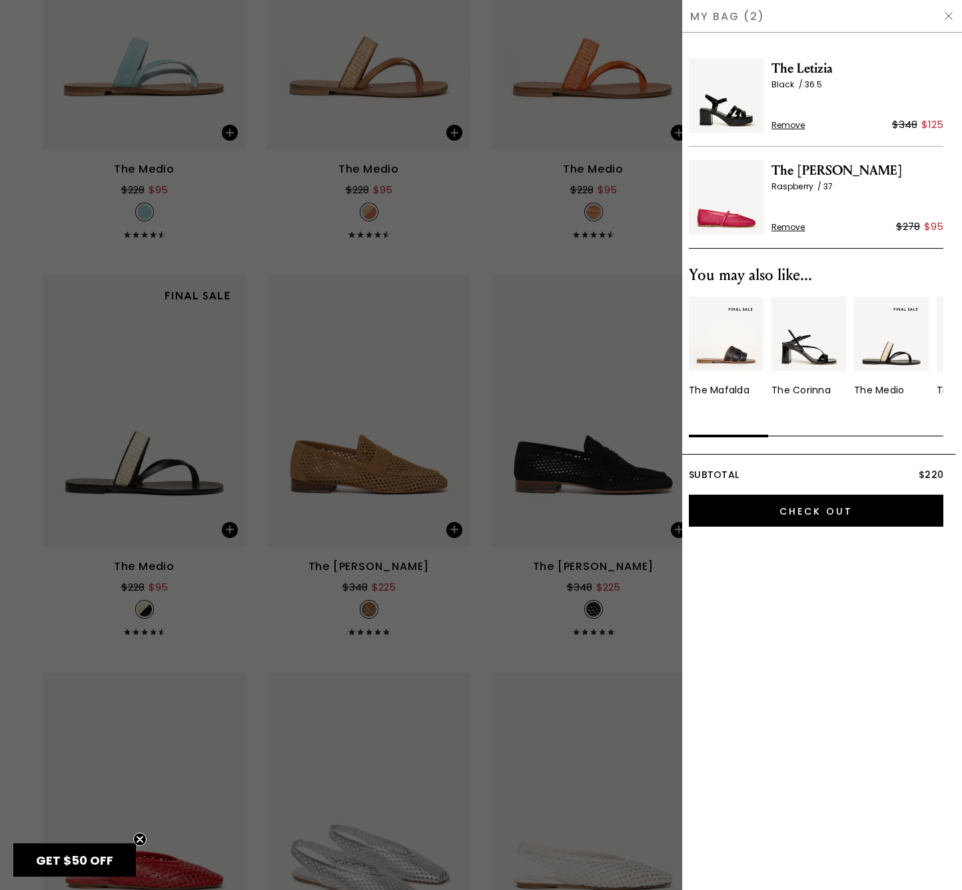
click at [787, 223] on span "Remove" at bounding box center [789, 227] width 34 height 11
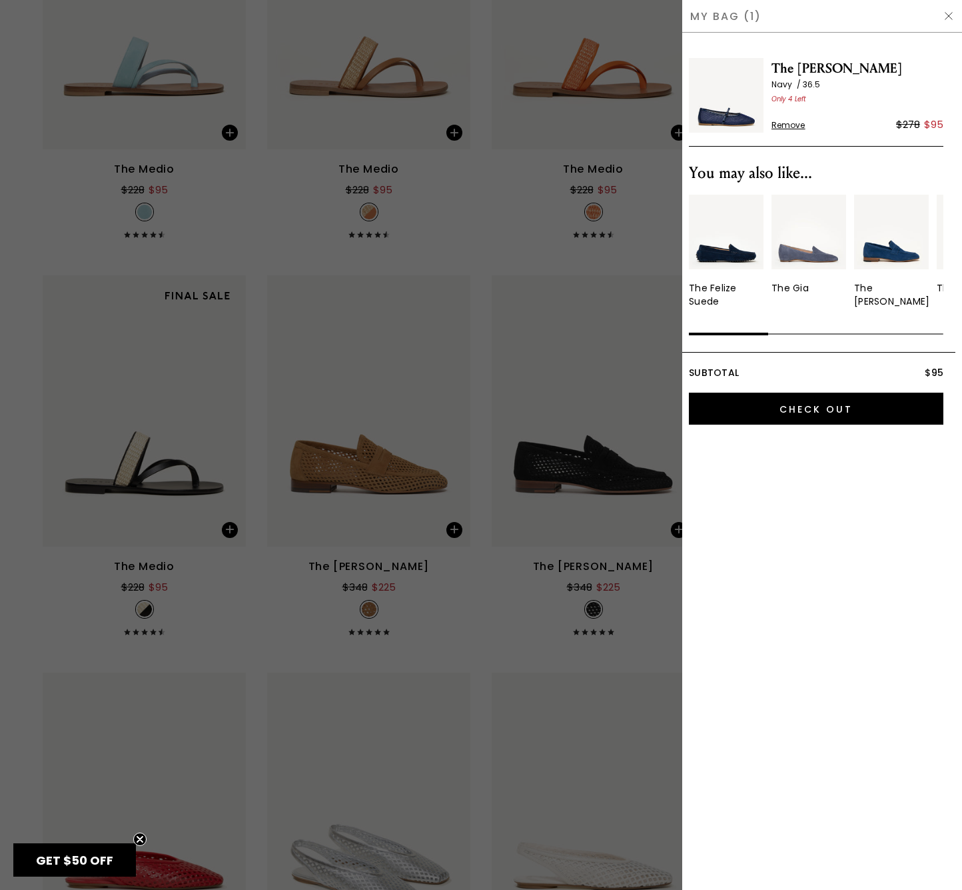
click at [948, 14] on img at bounding box center [949, 16] width 11 height 11
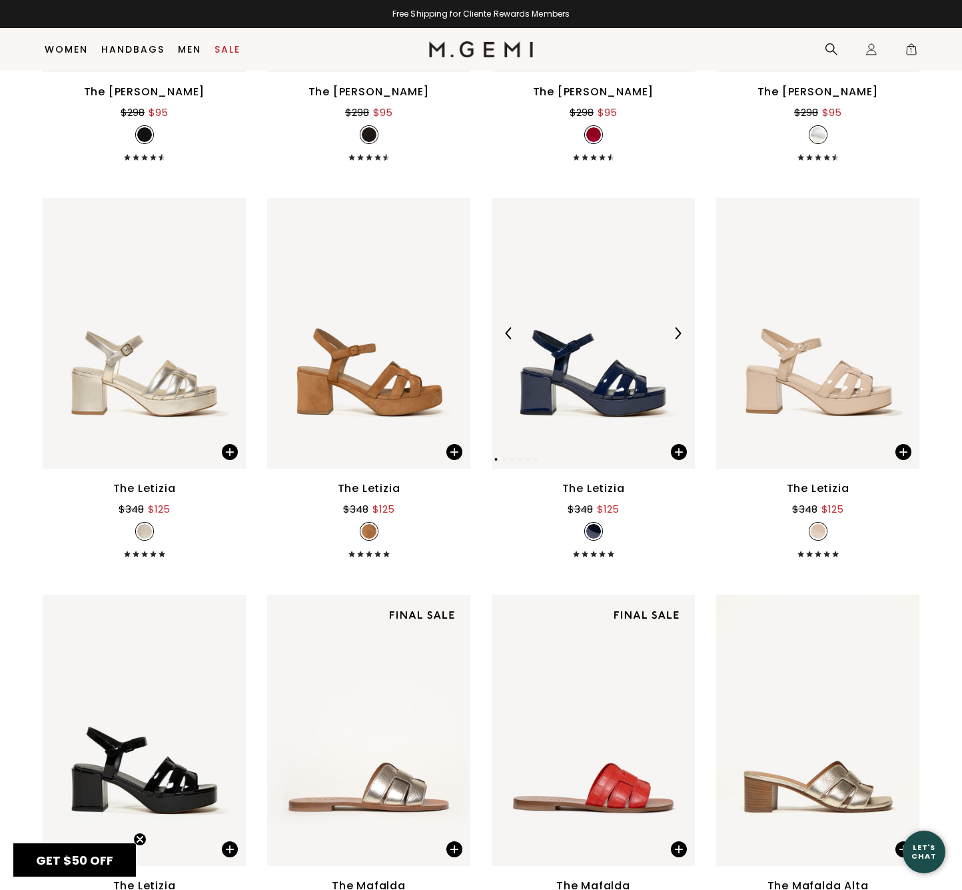
scroll to position [4785, 0]
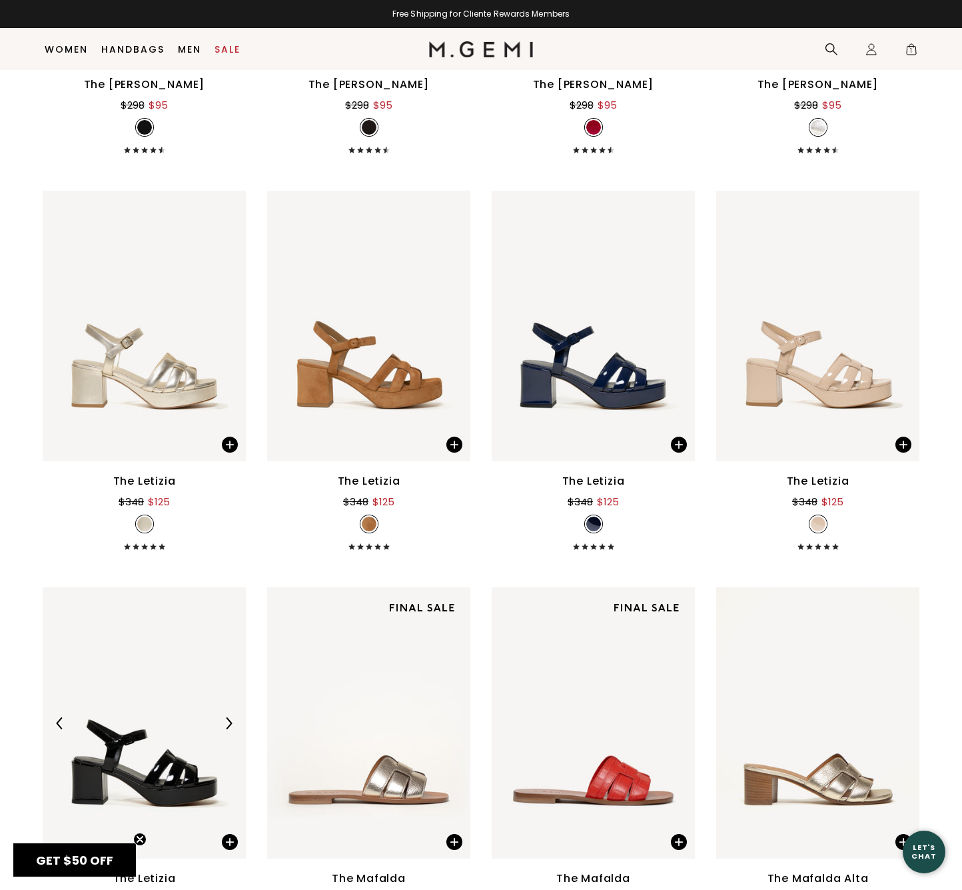
click at [141, 708] on img at bounding box center [144, 722] width 203 height 271
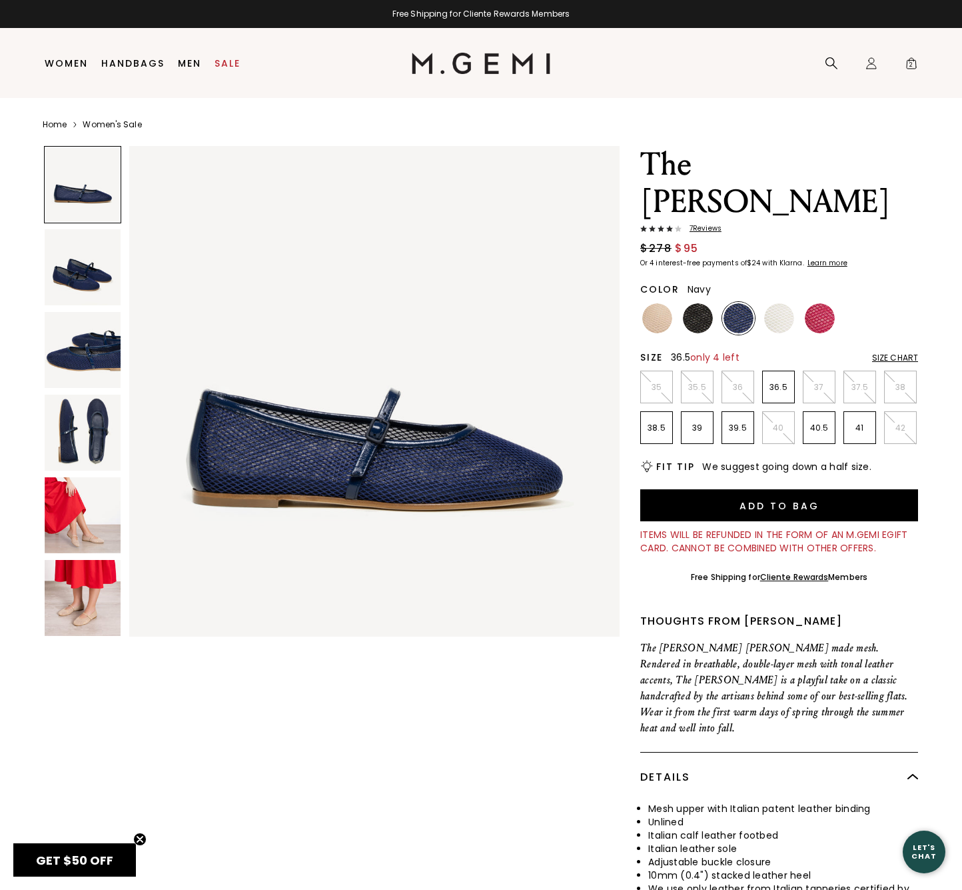
click at [780, 382] on p "36.5" at bounding box center [778, 387] width 31 height 11
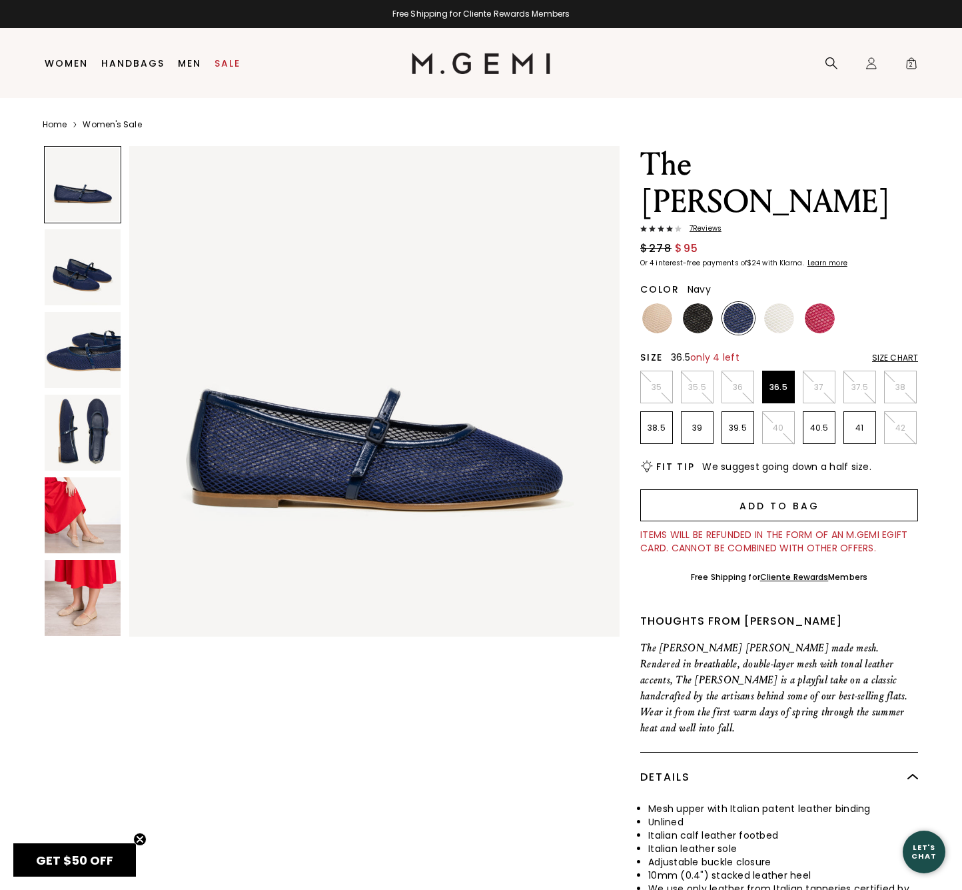
click at [765, 489] on button "Add to Bag" at bounding box center [779, 505] width 278 height 32
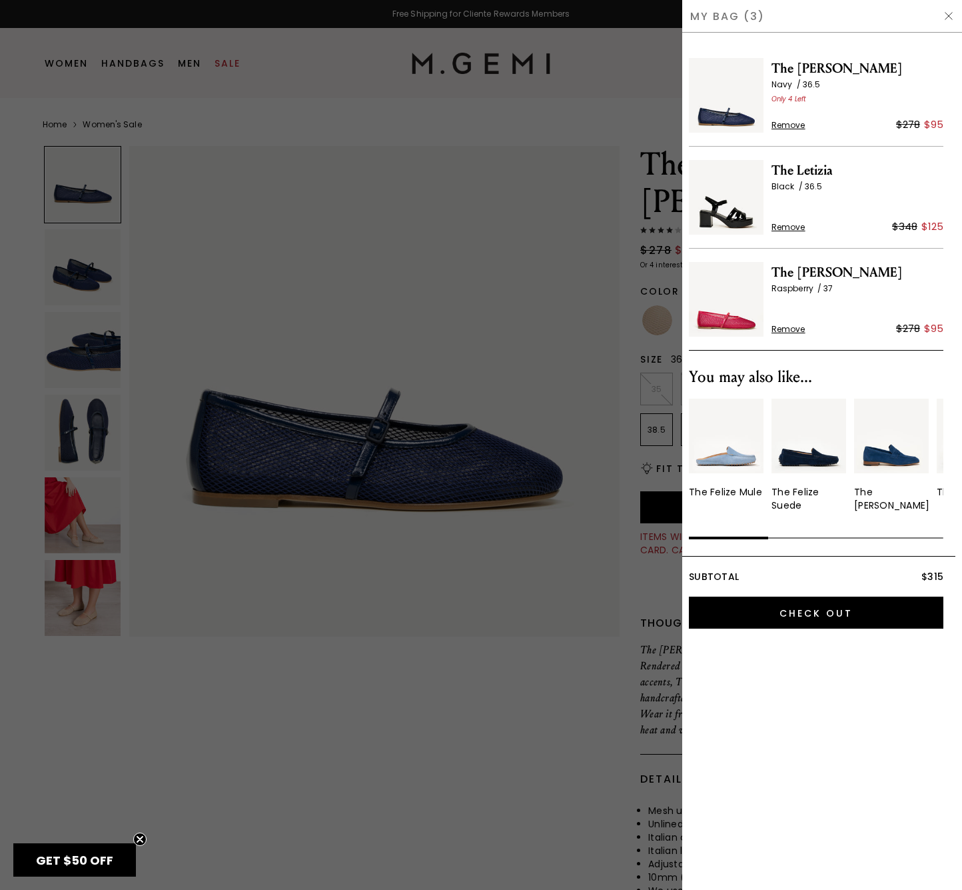
click at [781, 329] on span "Remove" at bounding box center [789, 329] width 34 height 11
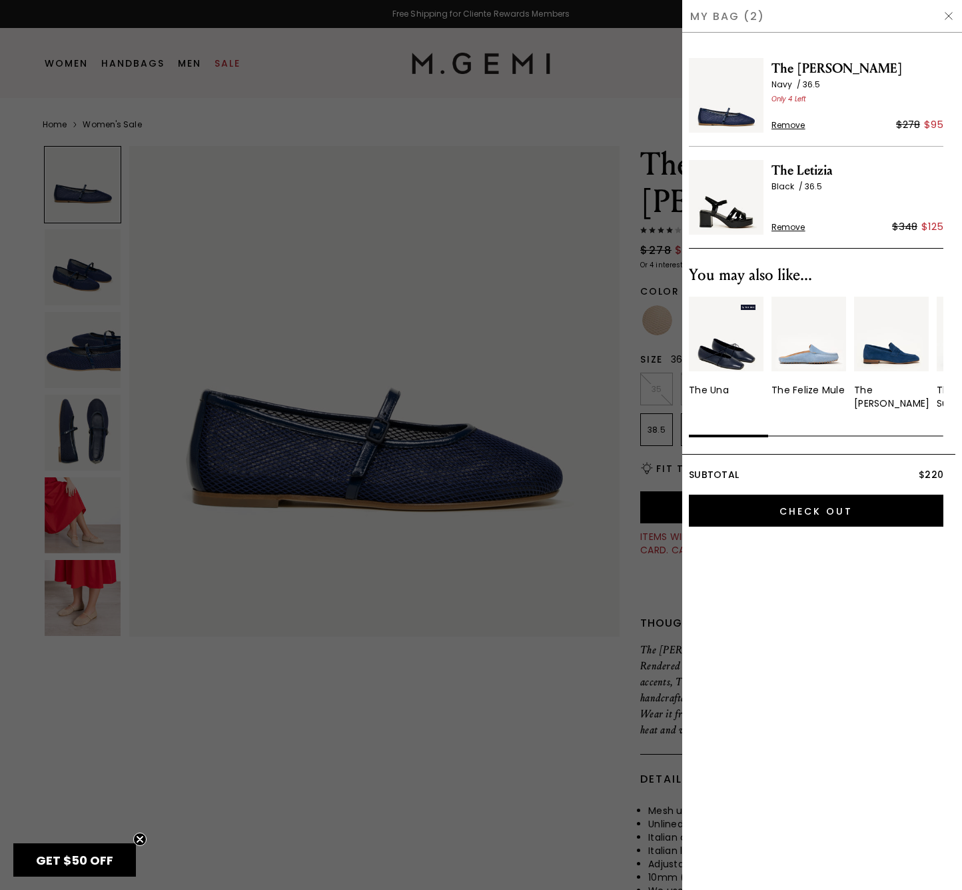
click at [948, 12] on img at bounding box center [949, 16] width 11 height 11
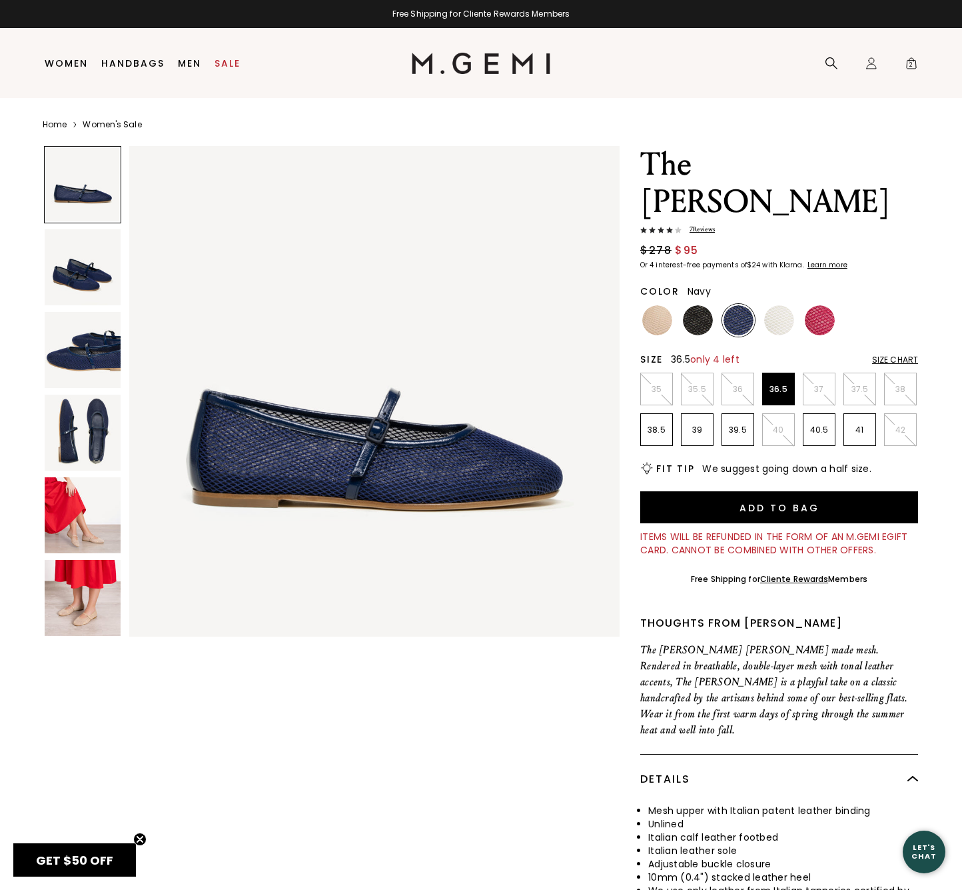
click at [738, 305] on img at bounding box center [739, 320] width 30 height 30
click at [825, 305] on img at bounding box center [820, 320] width 30 height 30
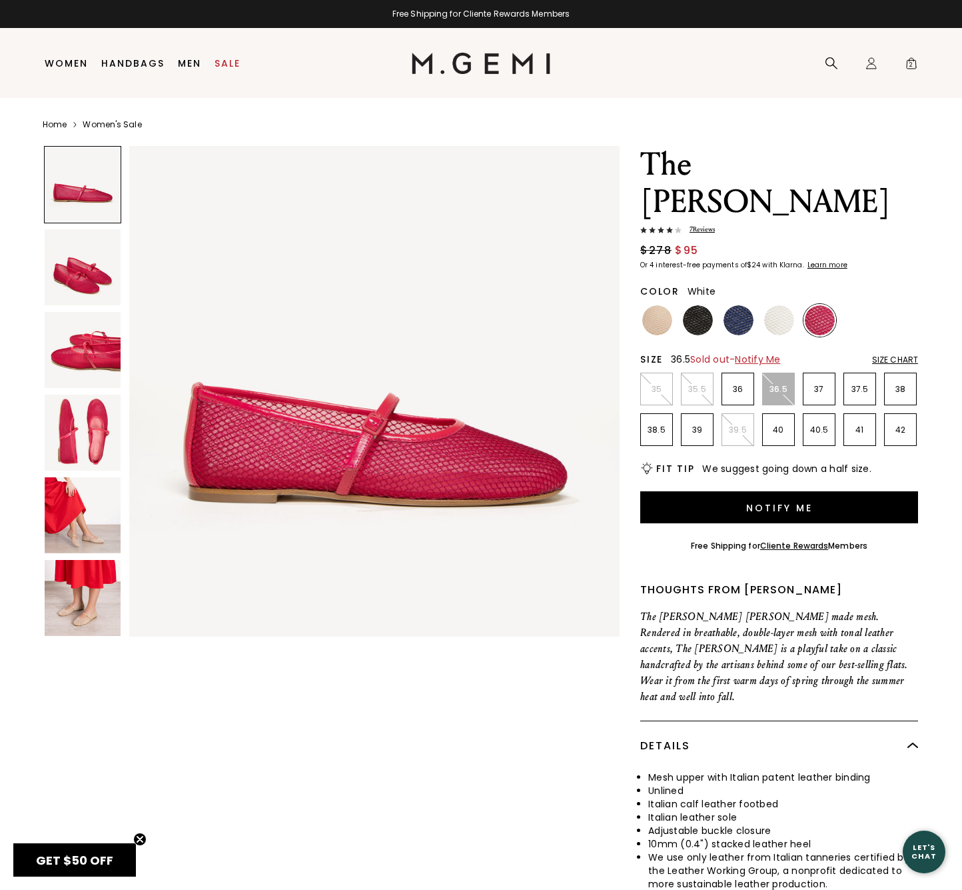
click at [780, 305] on img at bounding box center [779, 320] width 30 height 30
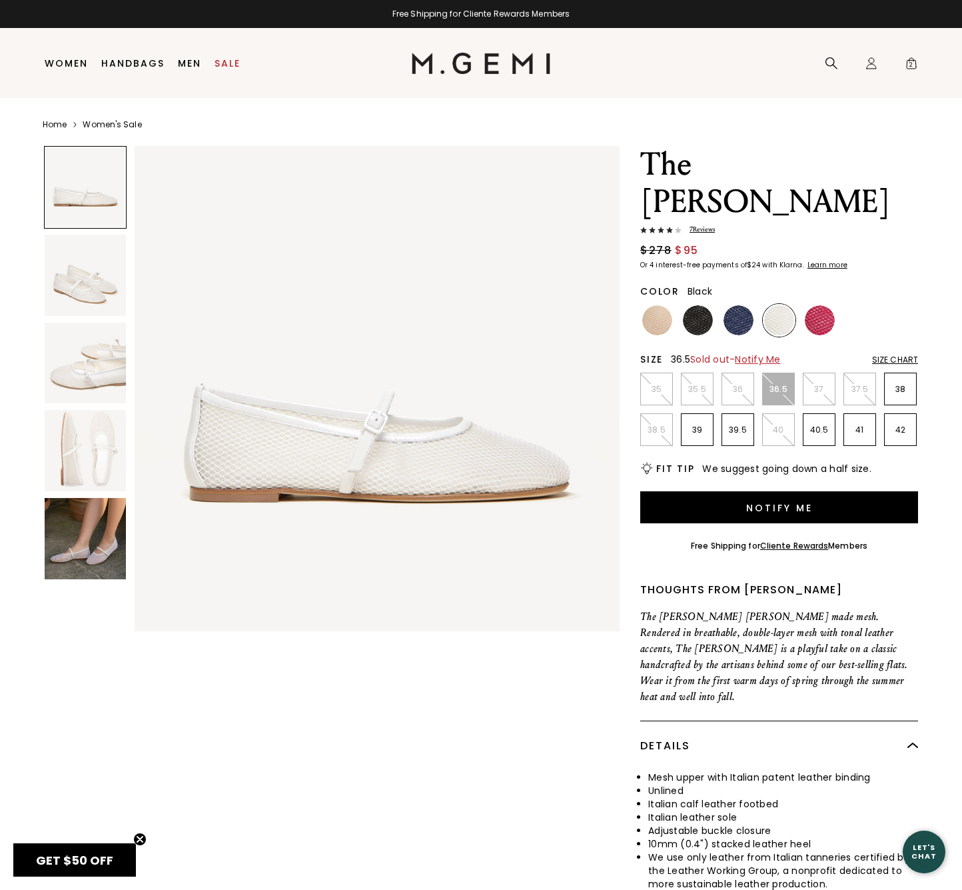
click at [696, 305] on img at bounding box center [698, 320] width 30 height 30
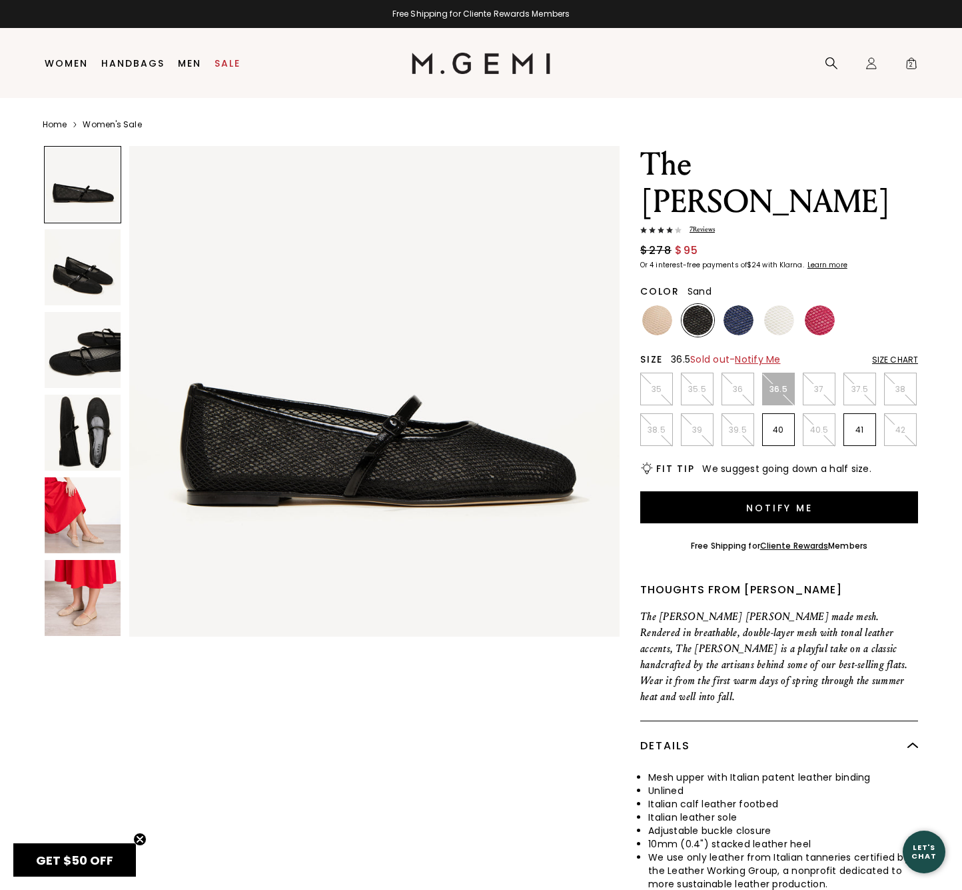
click at [657, 305] on img at bounding box center [657, 320] width 30 height 30
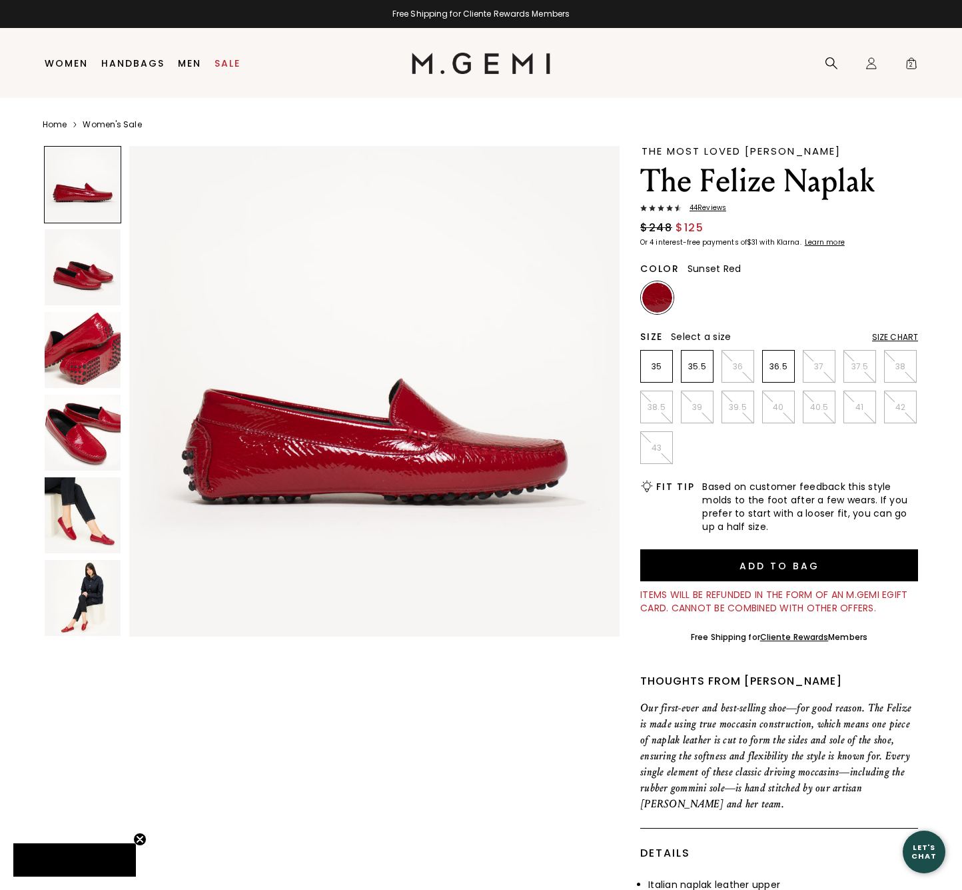
click at [81, 442] on img at bounding box center [83, 432] width 76 height 76
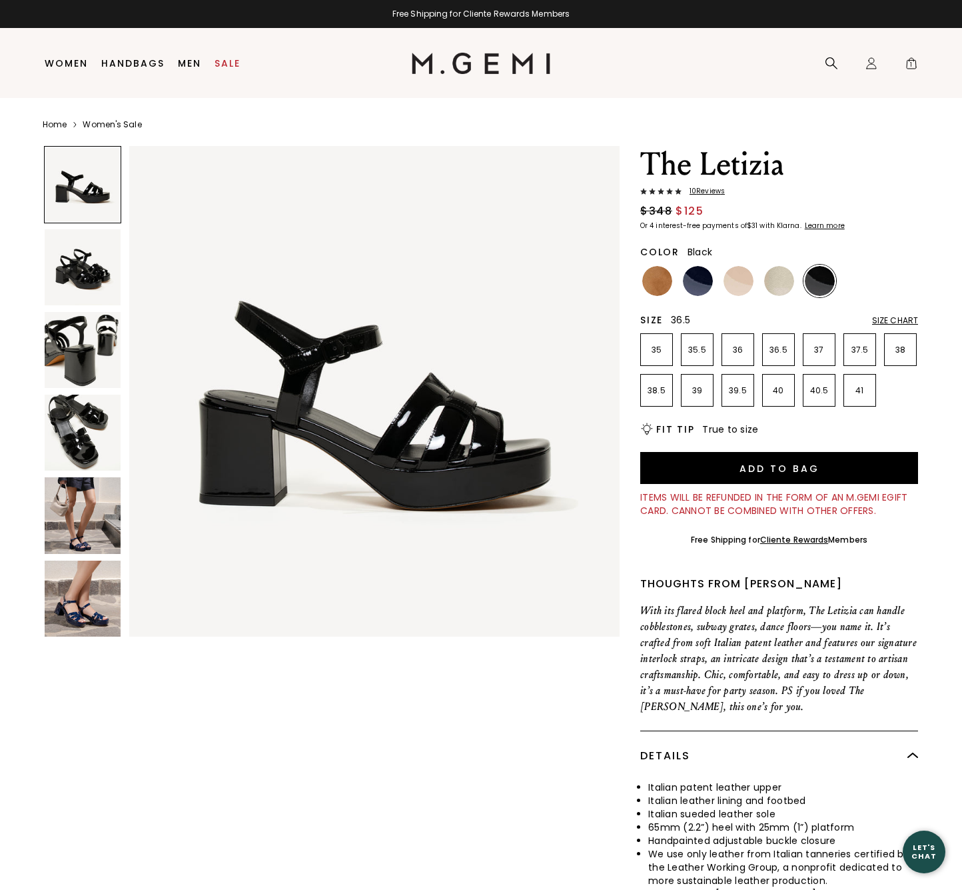
click at [778, 349] on p "36.5" at bounding box center [778, 349] width 31 height 11
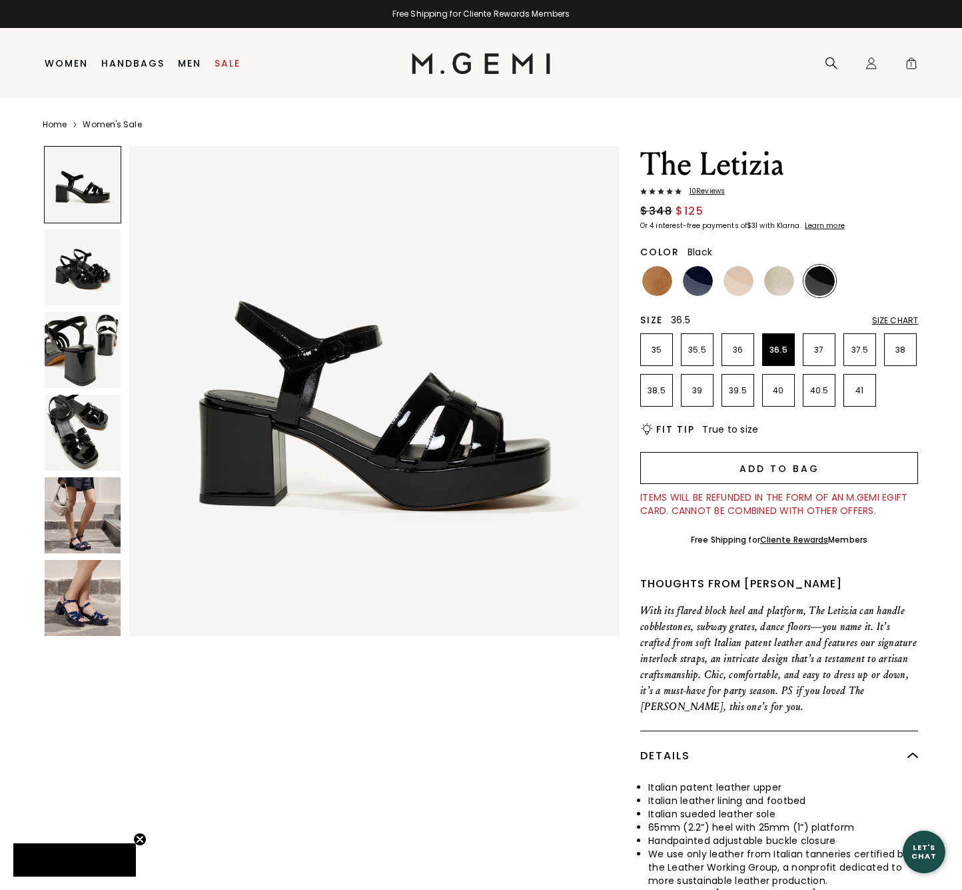
click at [774, 471] on button "Add to Bag" at bounding box center [779, 468] width 278 height 32
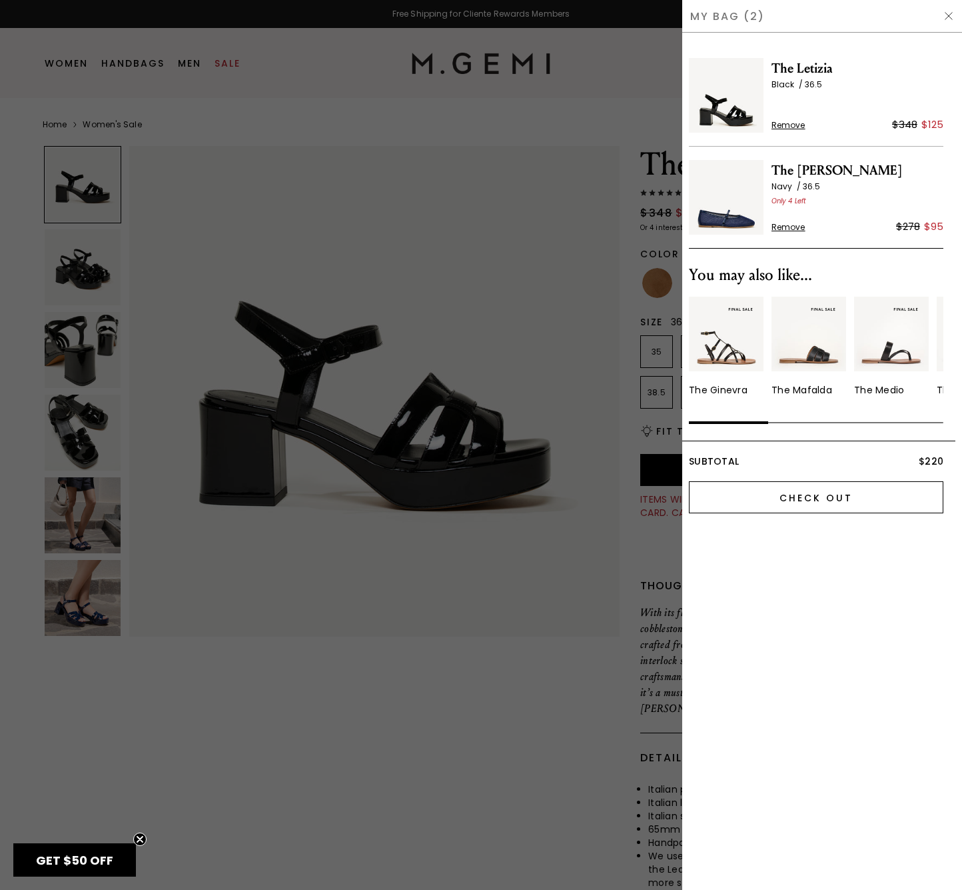
click at [800, 496] on input "Check Out" at bounding box center [816, 497] width 255 height 32
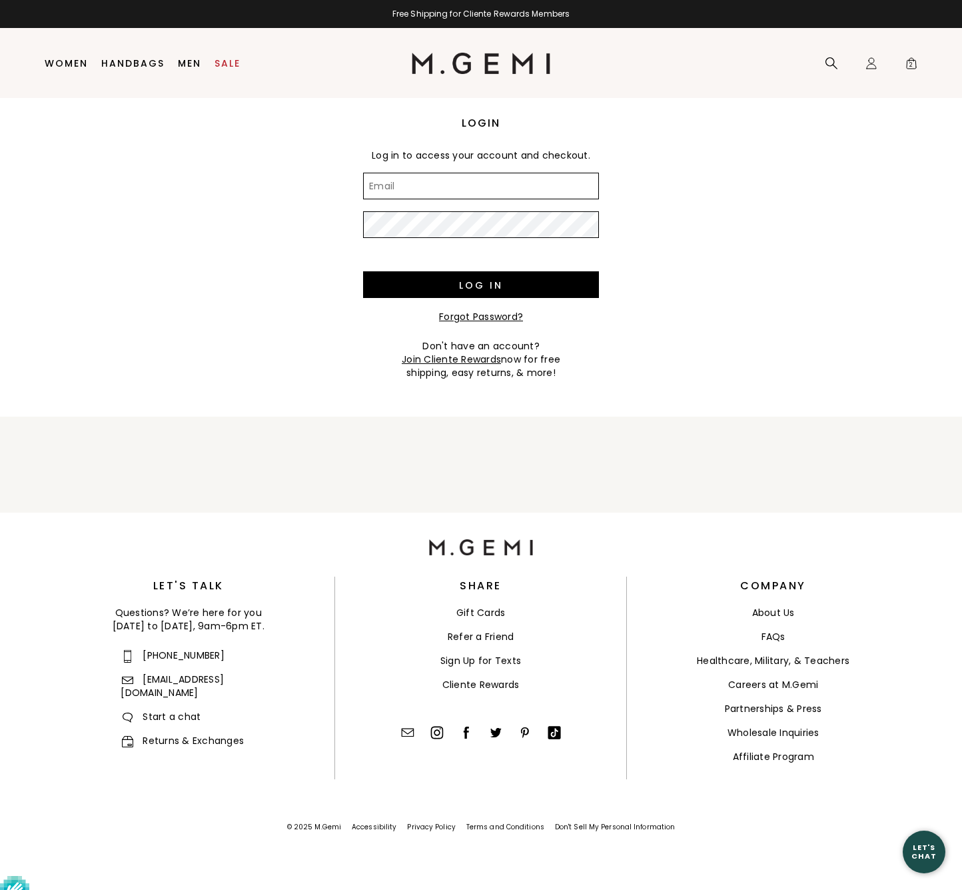
click at [396, 183] on input "Email" at bounding box center [481, 186] width 236 height 27
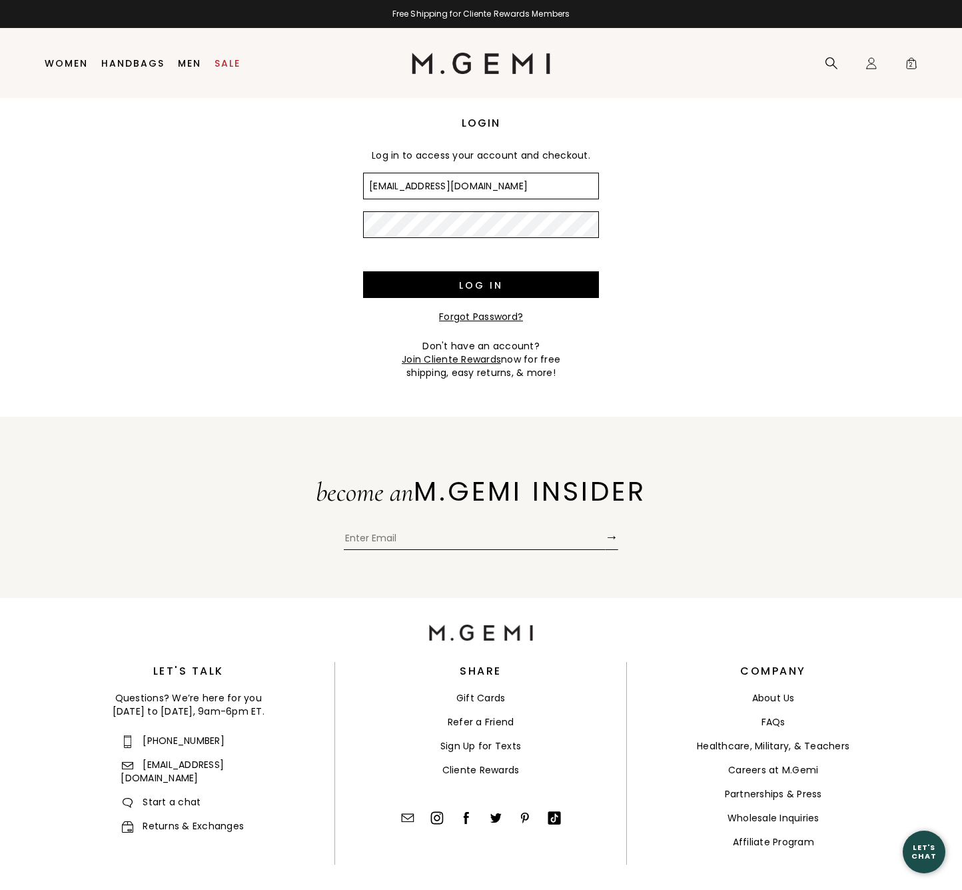
type input "teachmantofish@verizon.net"
click at [468, 283] on input "Log in" at bounding box center [481, 284] width 236 height 27
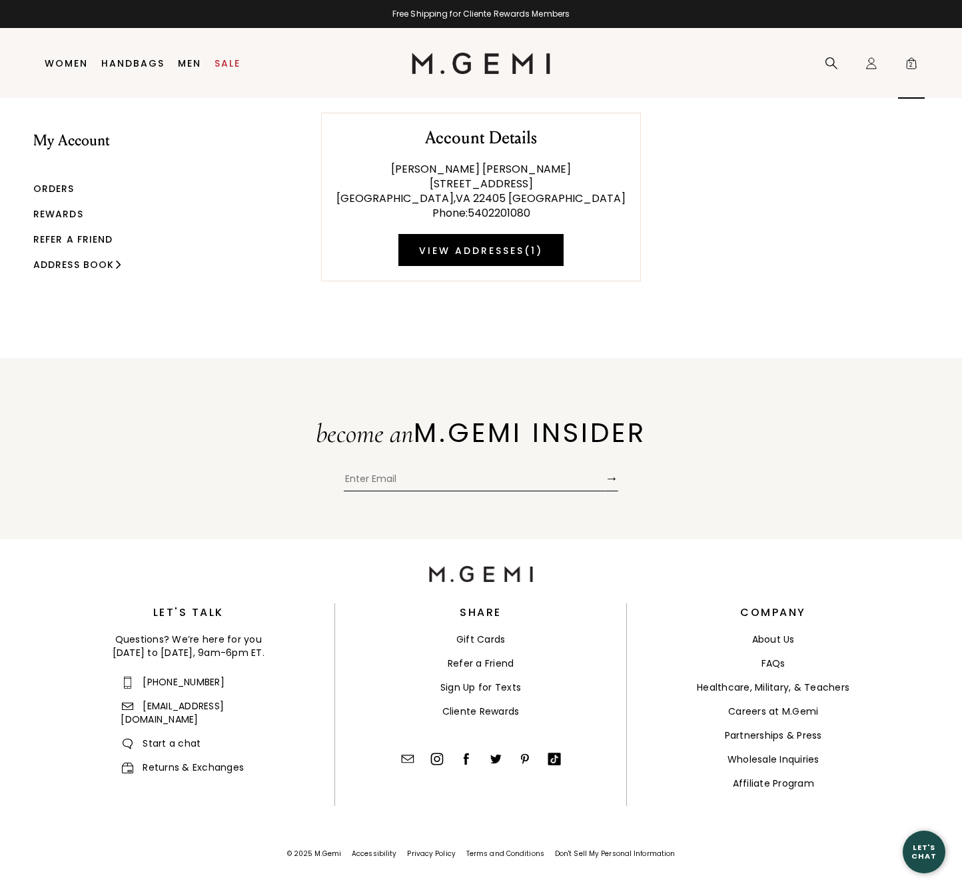
click at [912, 64] on span "2" at bounding box center [911, 65] width 13 height 13
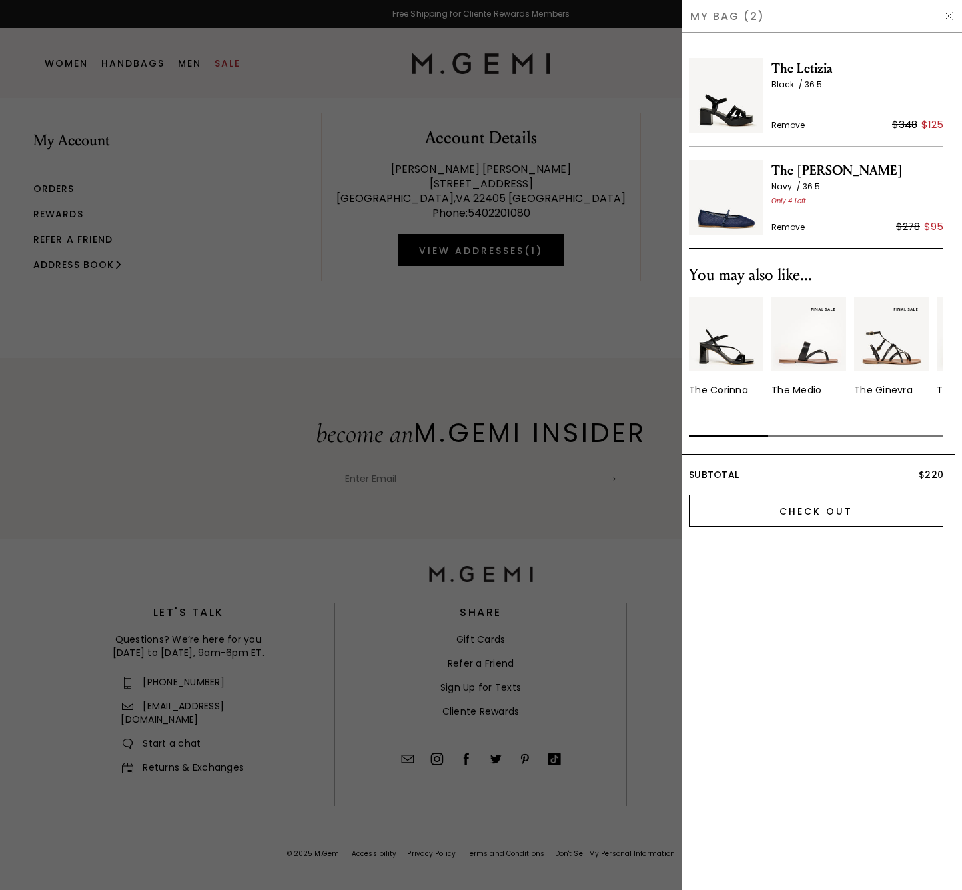
click at [800, 497] on input "Check Out" at bounding box center [816, 510] width 255 height 32
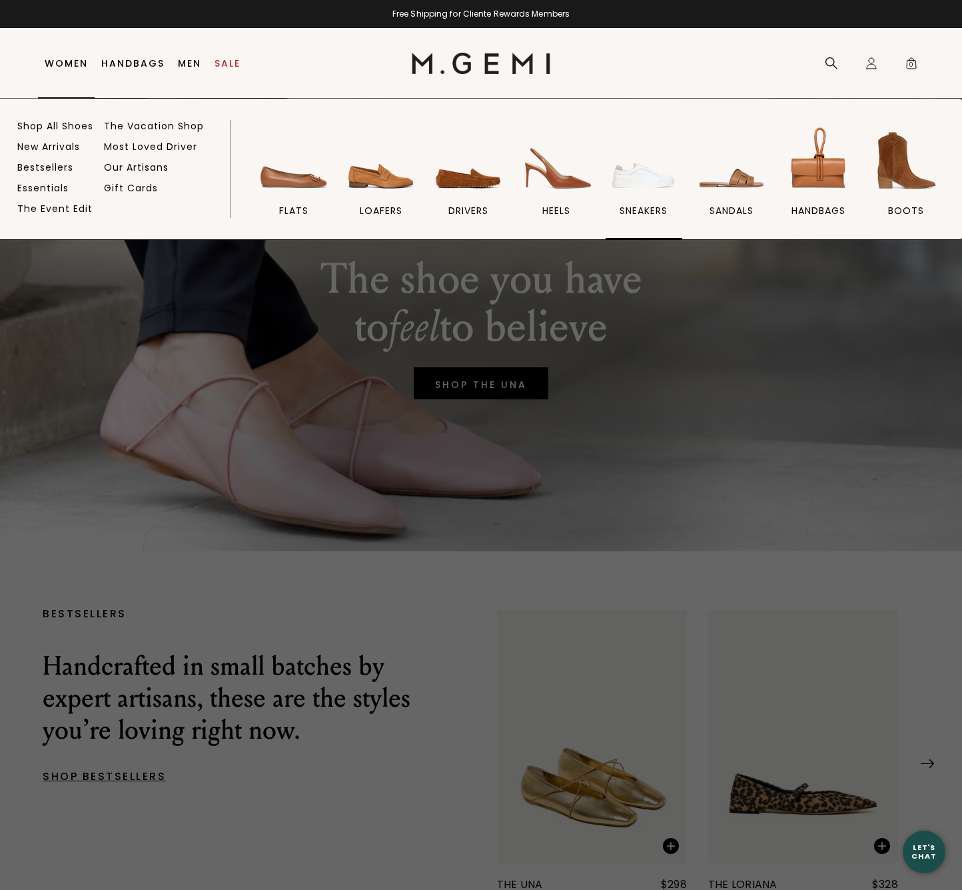
click at [636, 184] on img at bounding box center [643, 160] width 75 height 75
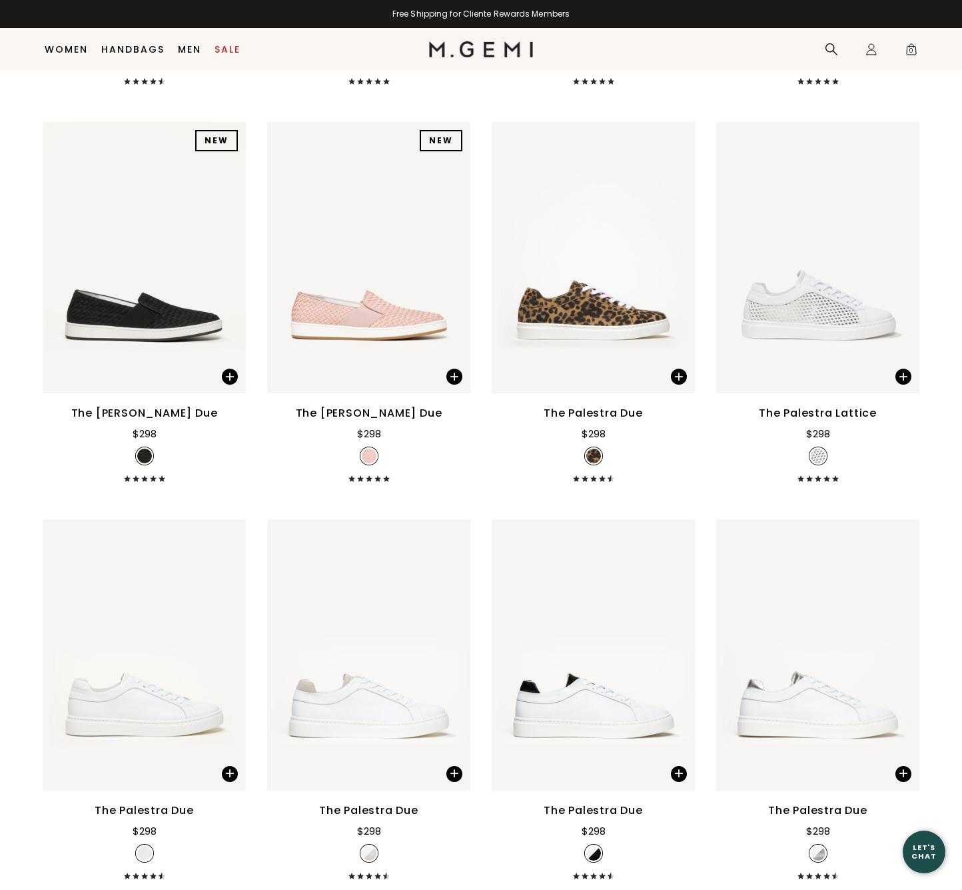
scroll to position [930, 0]
